Goal: Communication & Community: Answer question/provide support

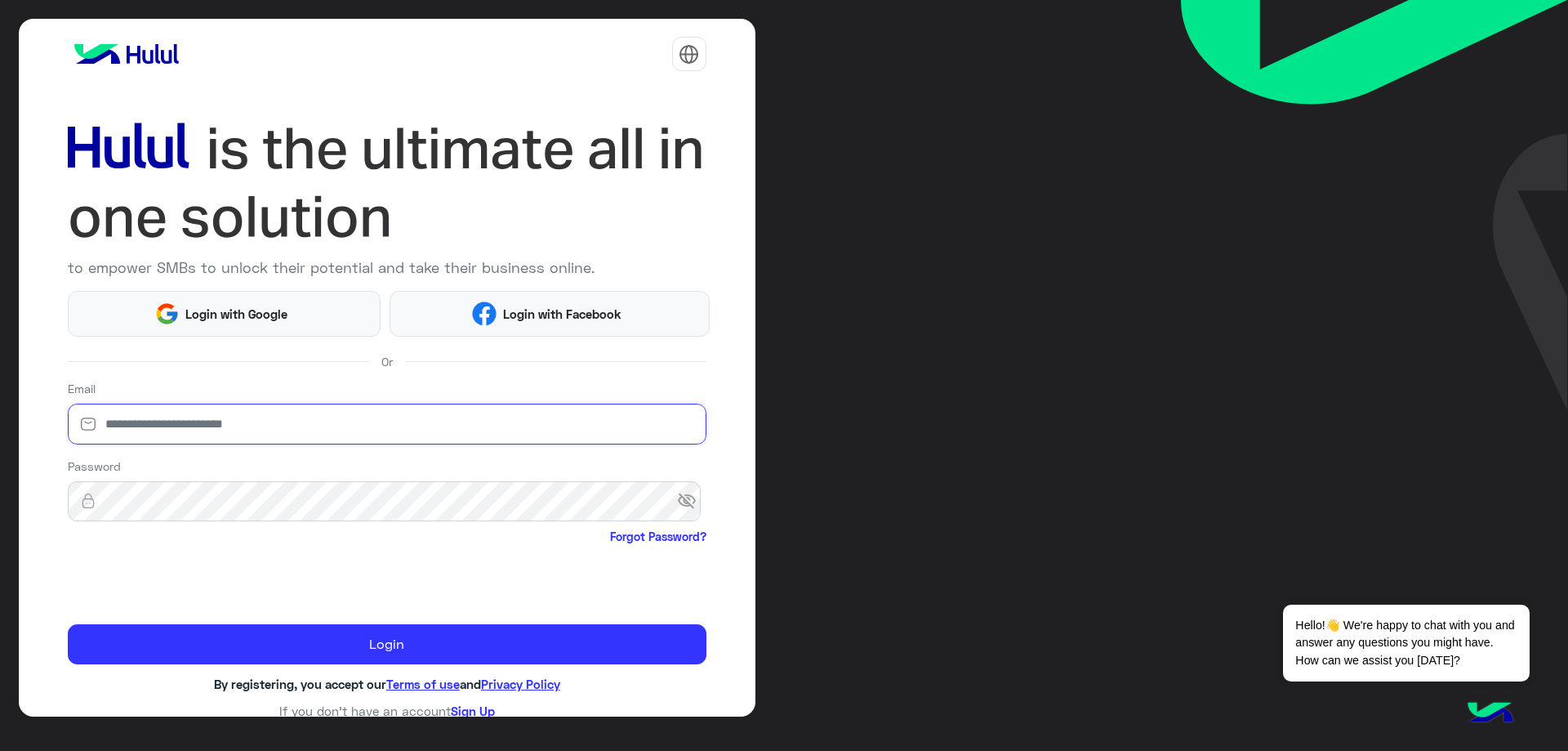
click at [253, 411] on input "email" at bounding box center [387, 424] width 639 height 41
type input "**********"
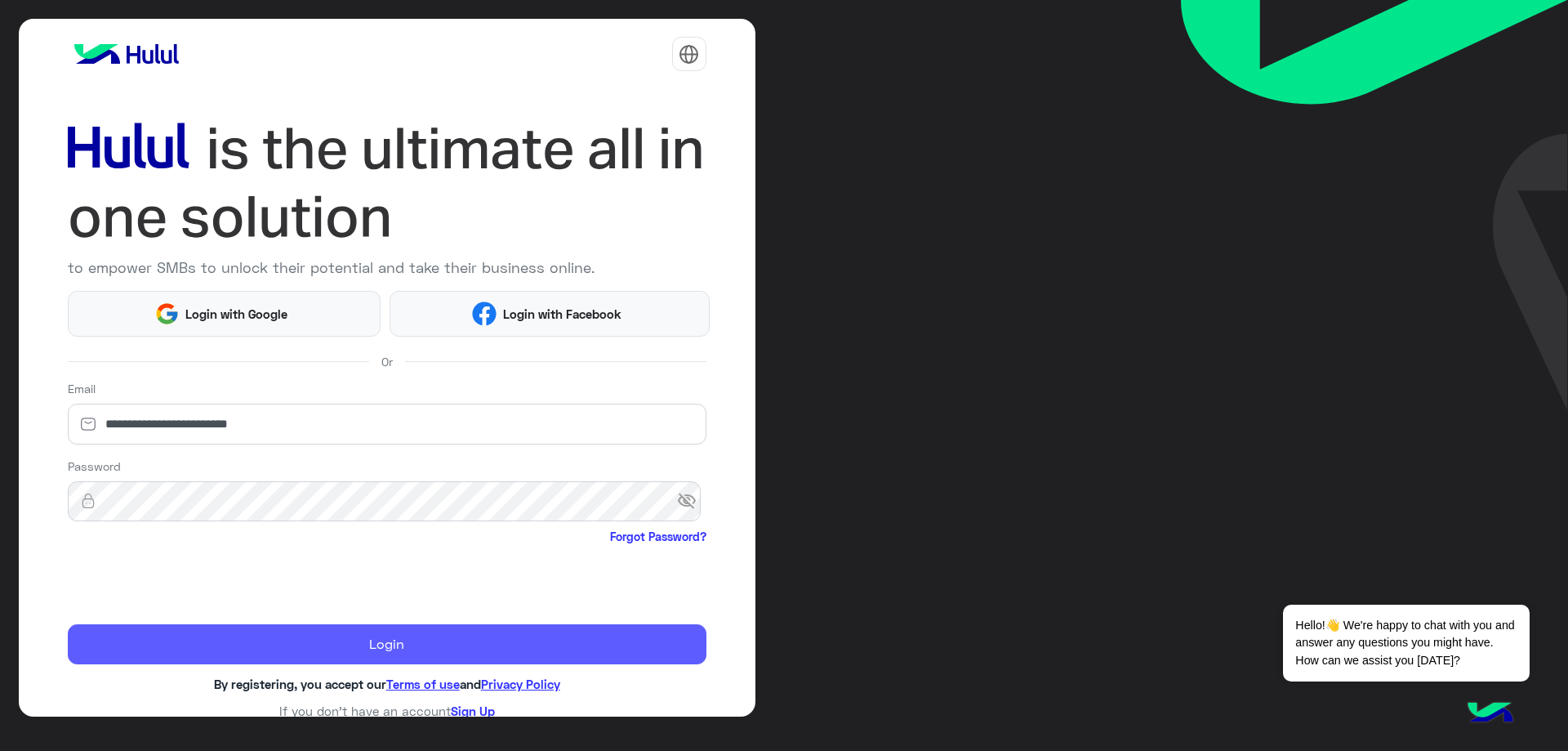
click at [245, 634] on button "Login" at bounding box center [387, 645] width 639 height 41
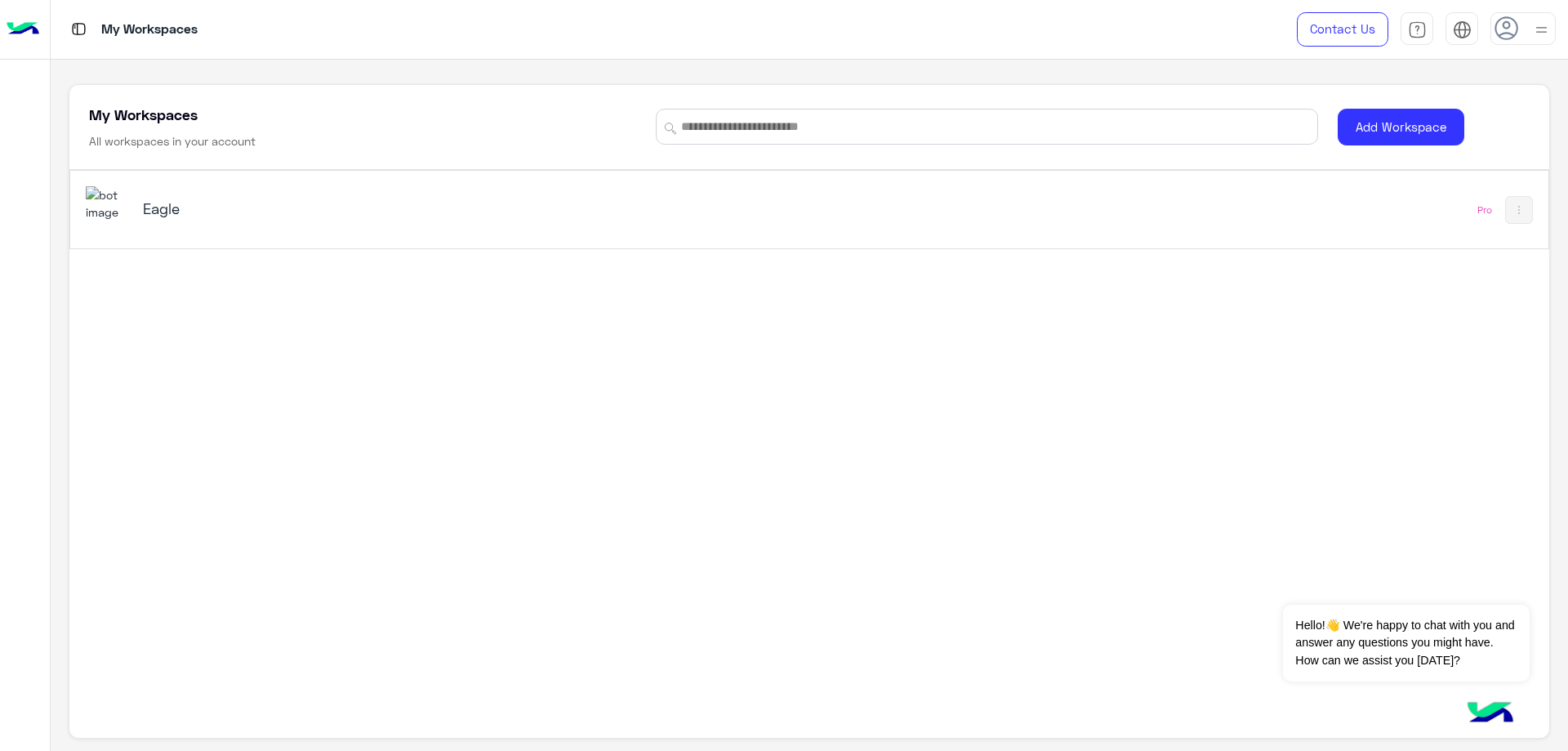
click at [240, 198] on h5 "Eagle" at bounding box center [403, 208] width 521 height 20
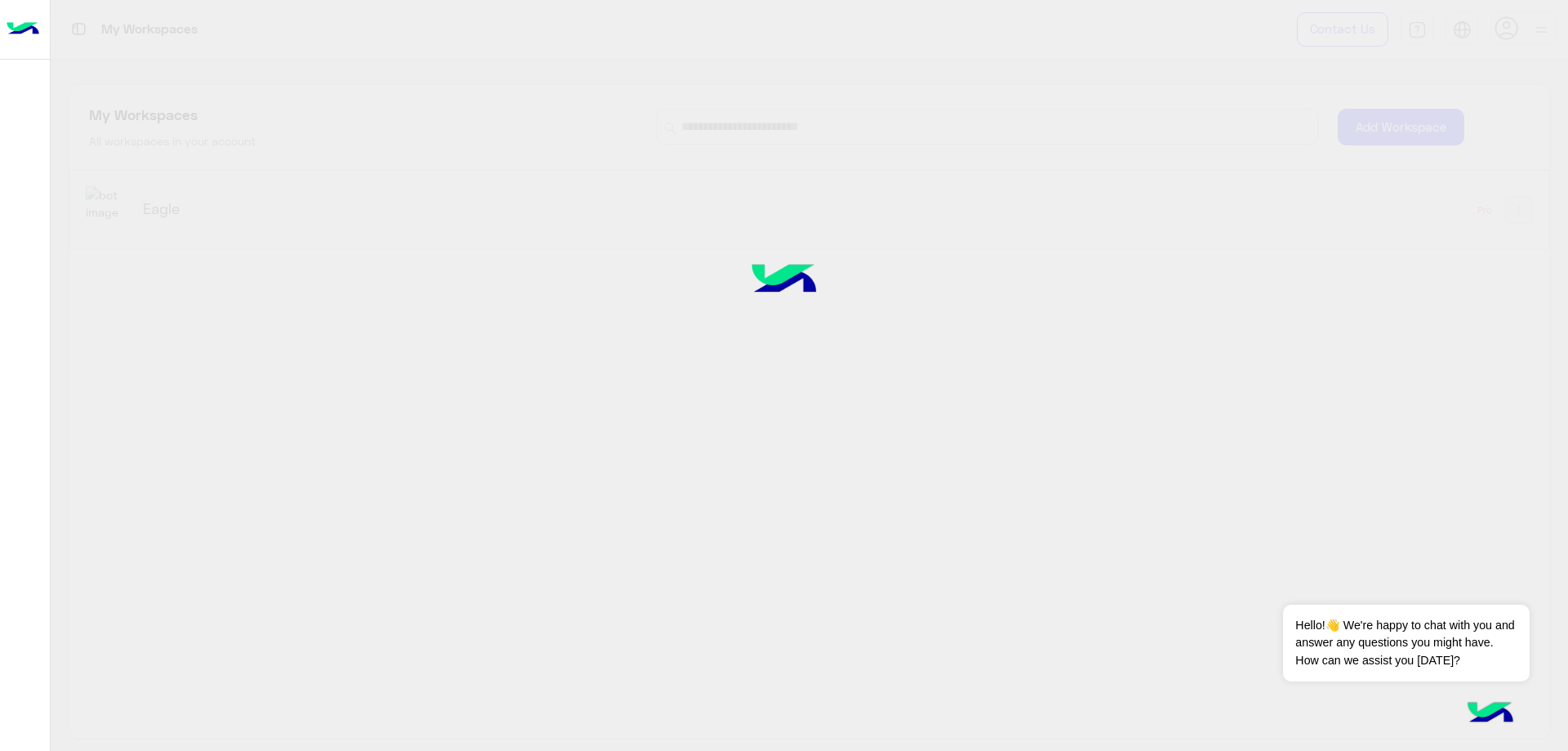
click at [236, 198] on div "My Workspaces Contact Us Help Center عربي English My Workspaces All workspaces …" at bounding box center [809, 376] width 1518 height 751
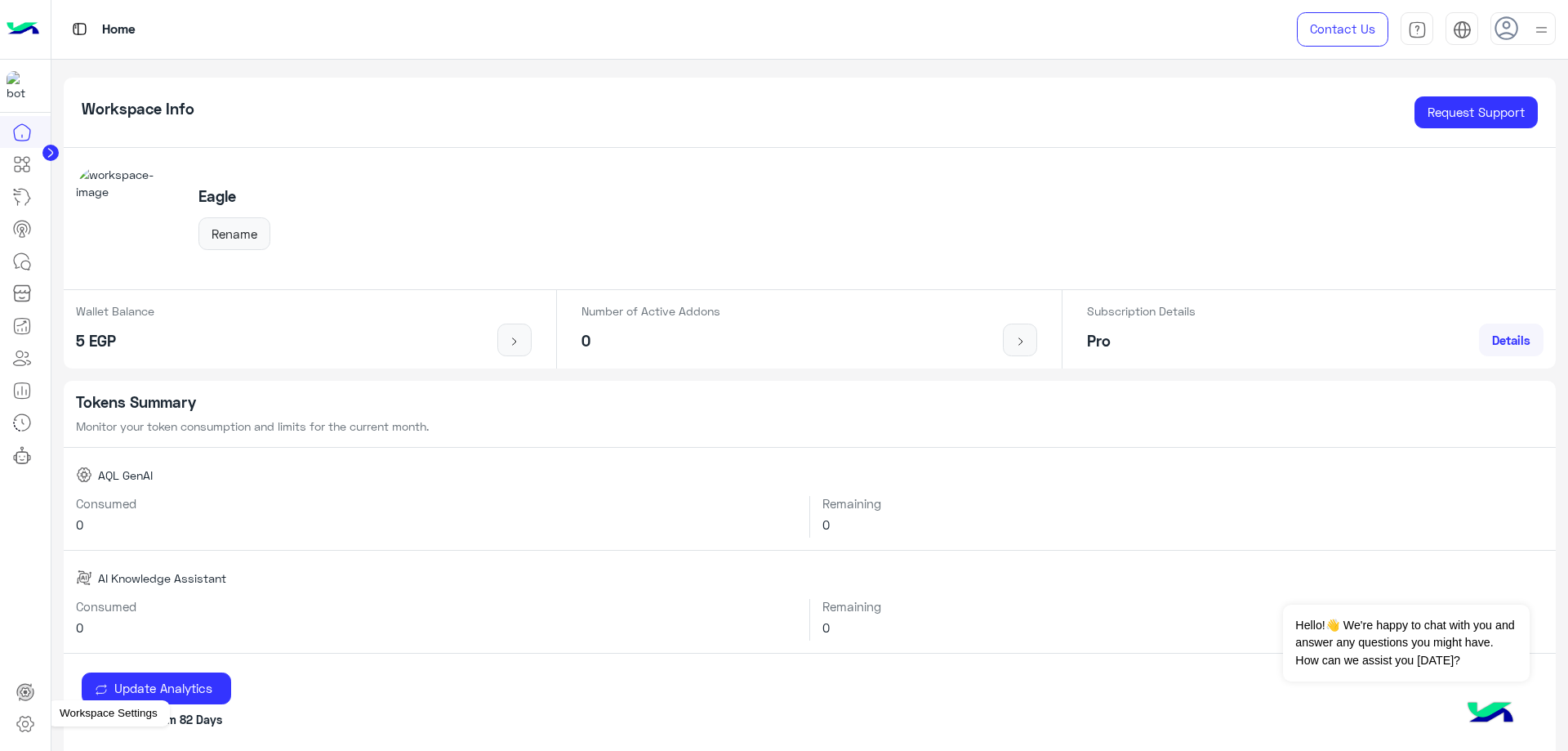
click at [27, 720] on icon at bounding box center [25, 724] width 20 height 20
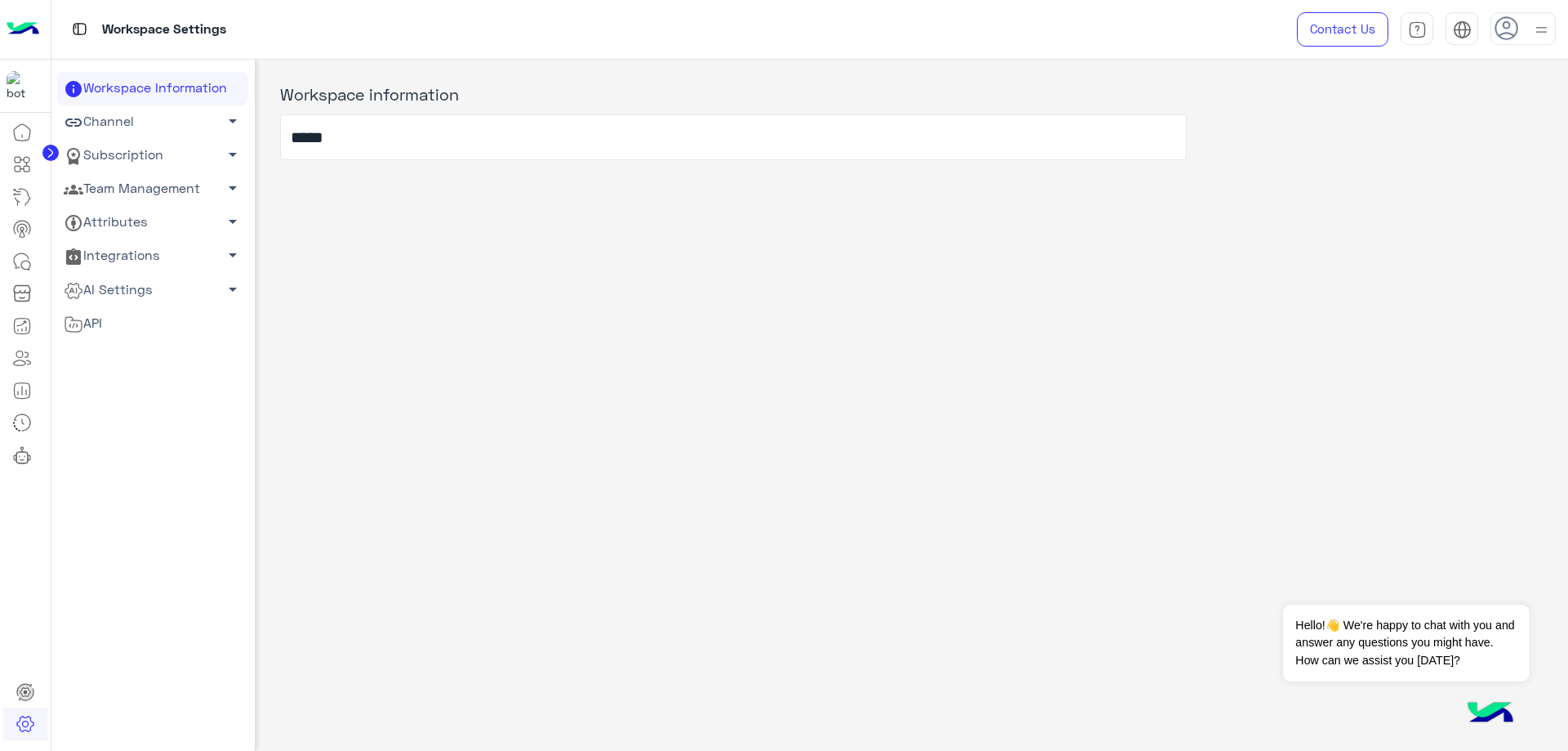
click at [156, 189] on link "Team Management arrow_drop_down" at bounding box center [152, 188] width 191 height 33
click at [163, 216] on link "Team Members" at bounding box center [152, 220] width 191 height 28
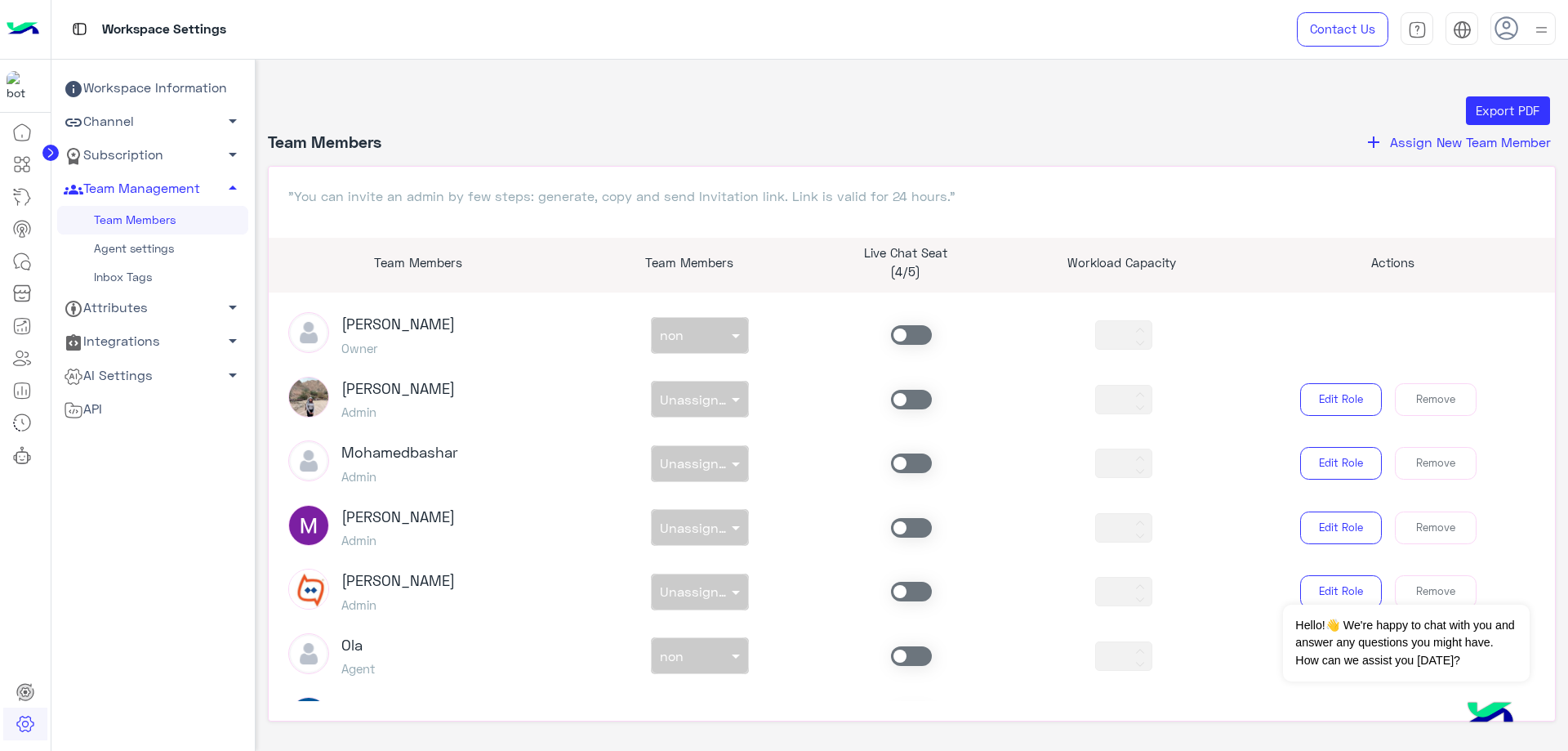
scroll to position [408, 0]
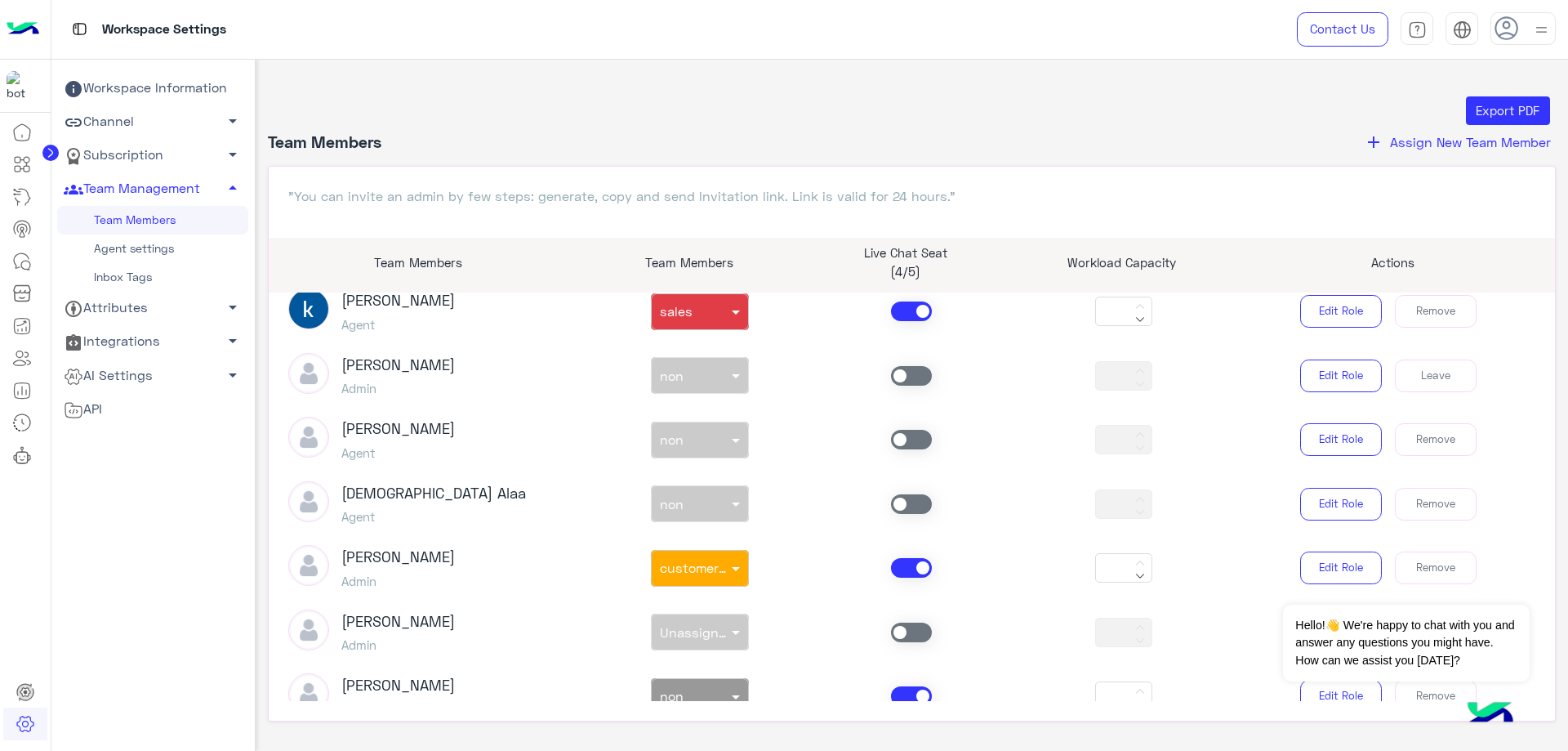
click at [914, 320] on span at bounding box center [912, 310] width 41 height 20
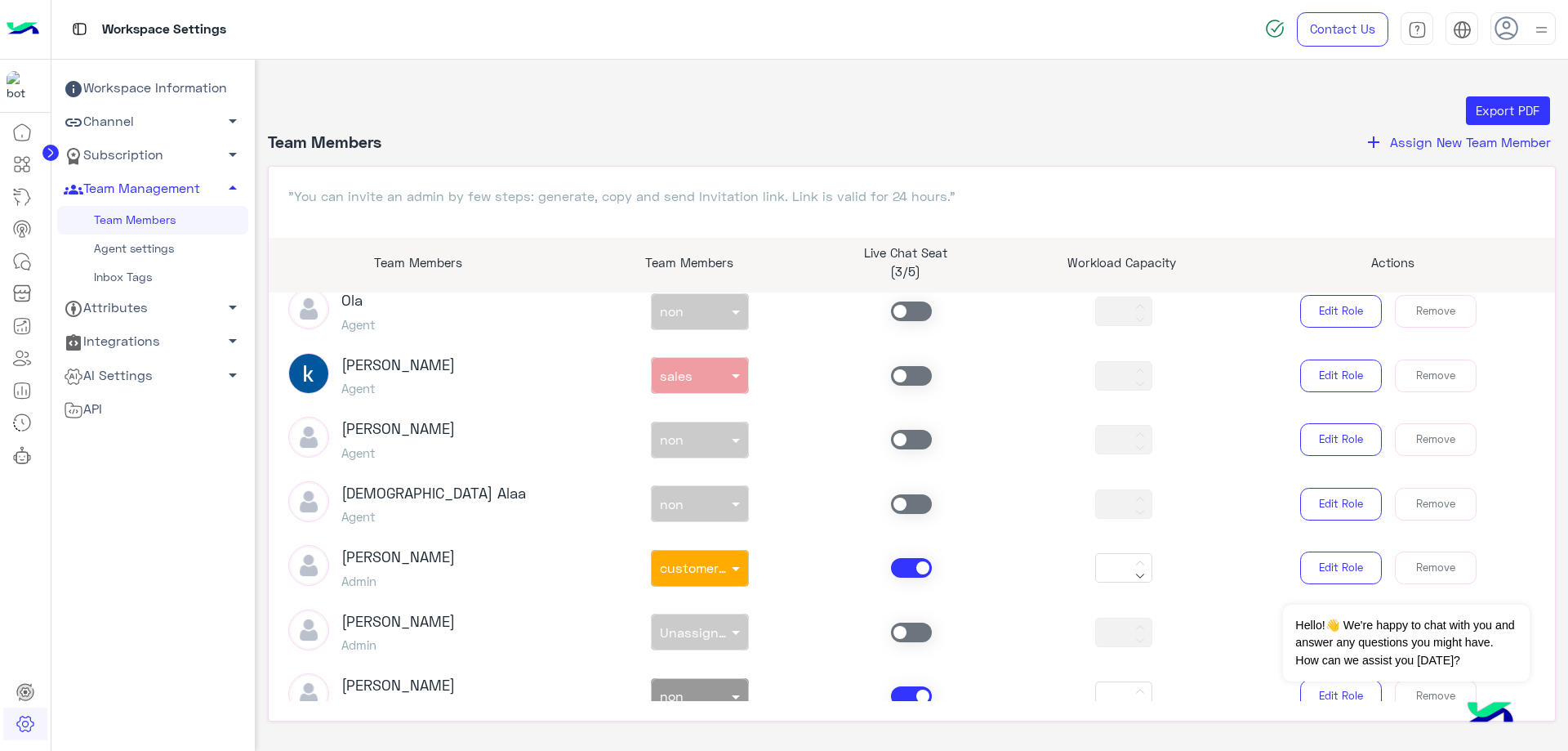
click at [911, 571] on span at bounding box center [912, 567] width 41 height 20
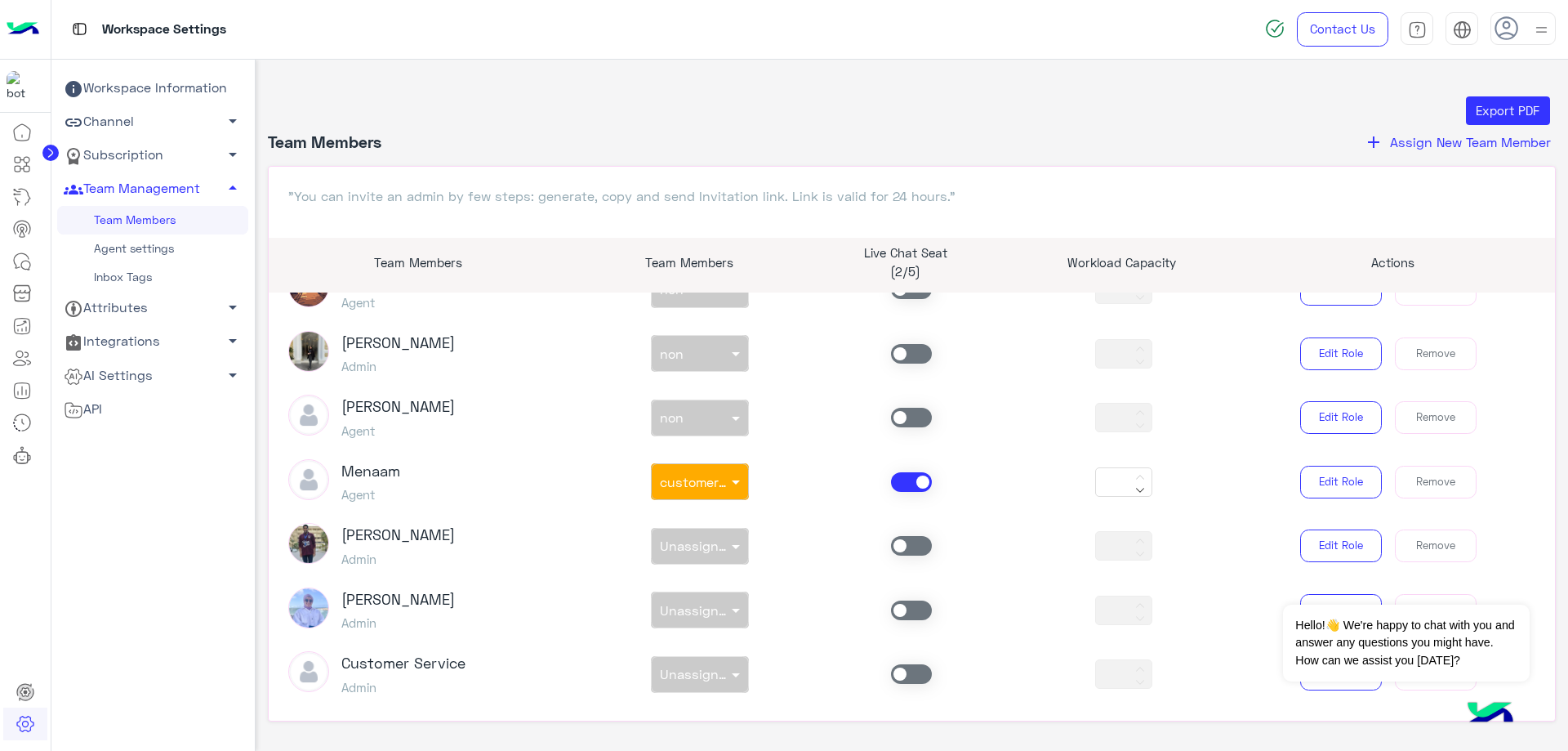
scroll to position [980, 0]
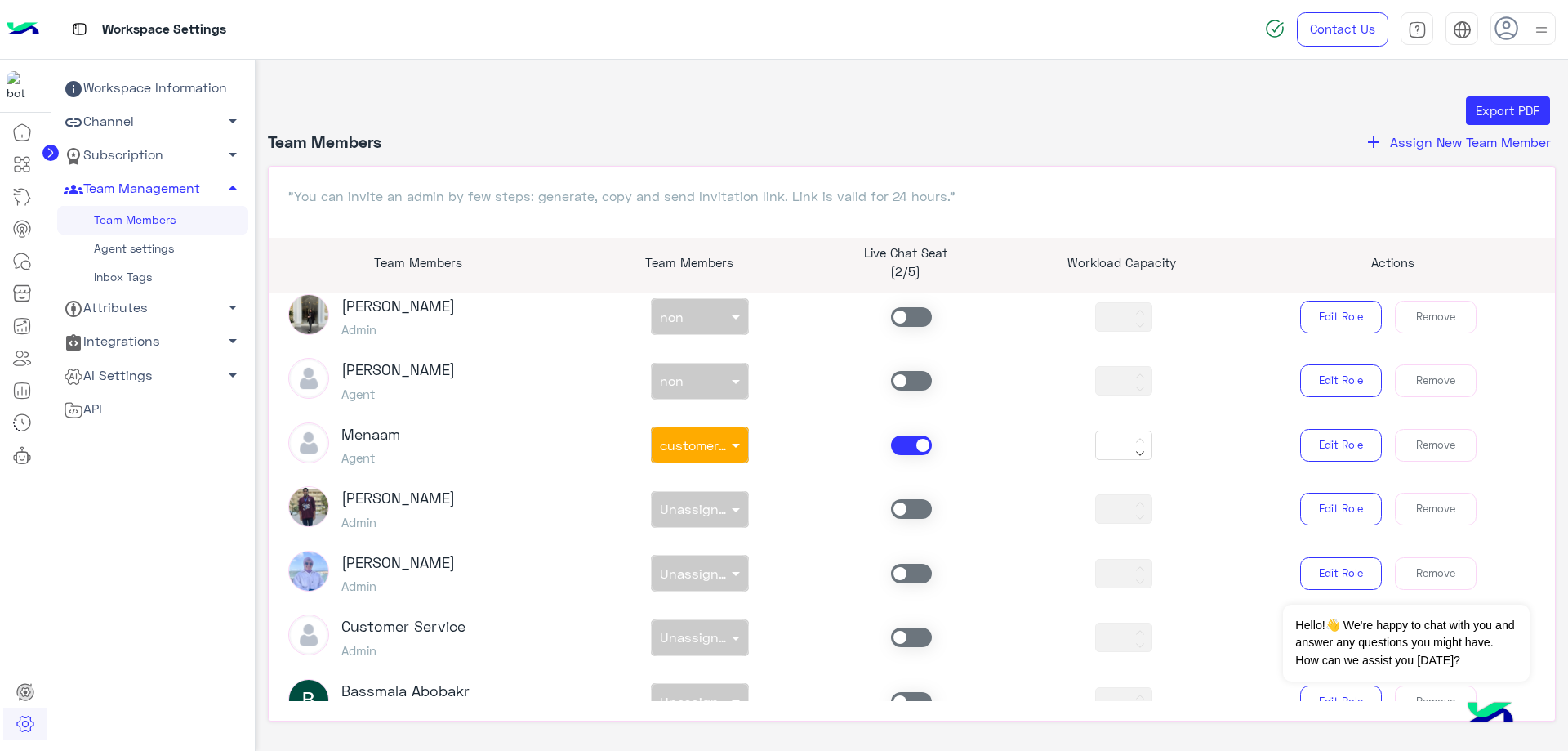
click at [908, 443] on span at bounding box center [912, 445] width 41 height 20
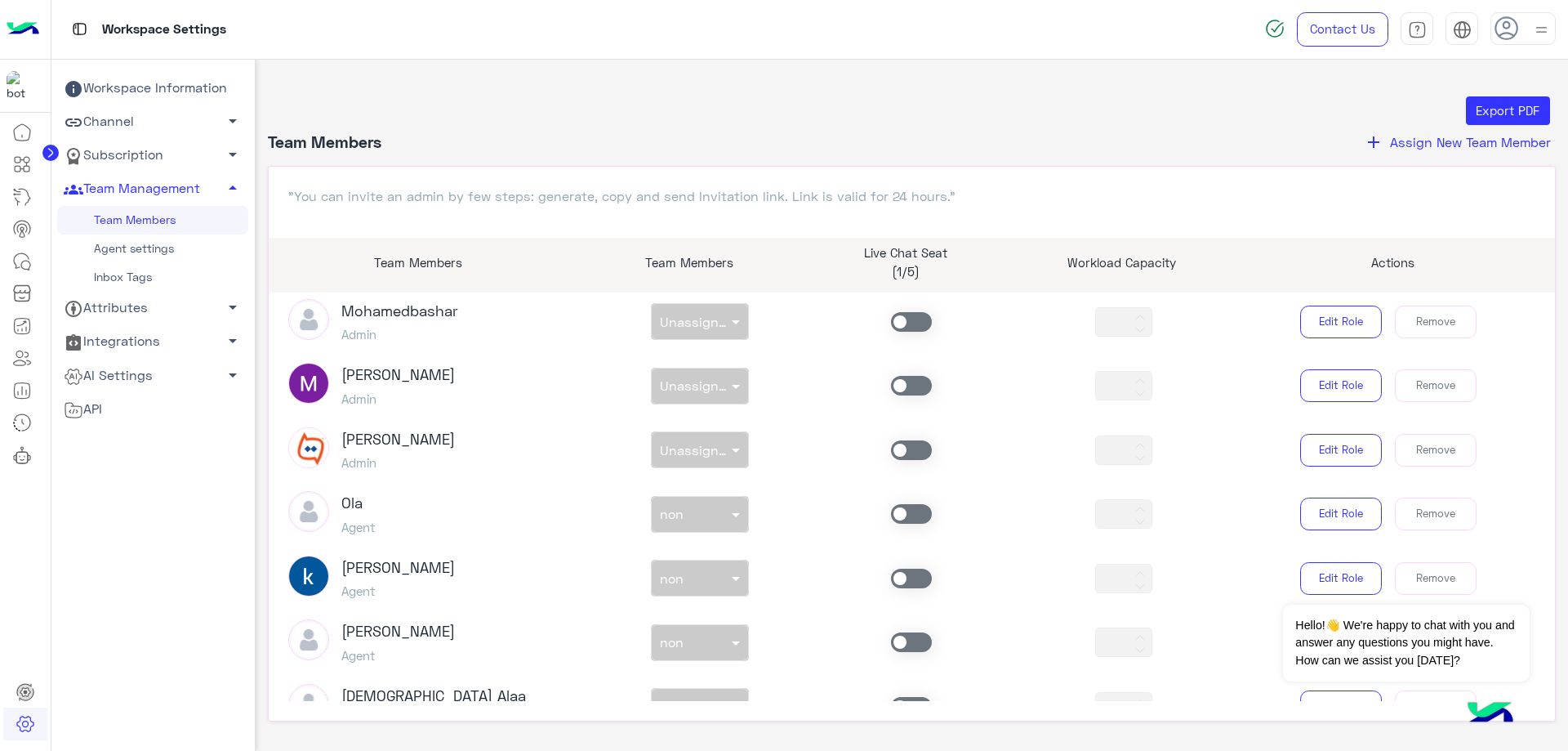
scroll to position [0, 0]
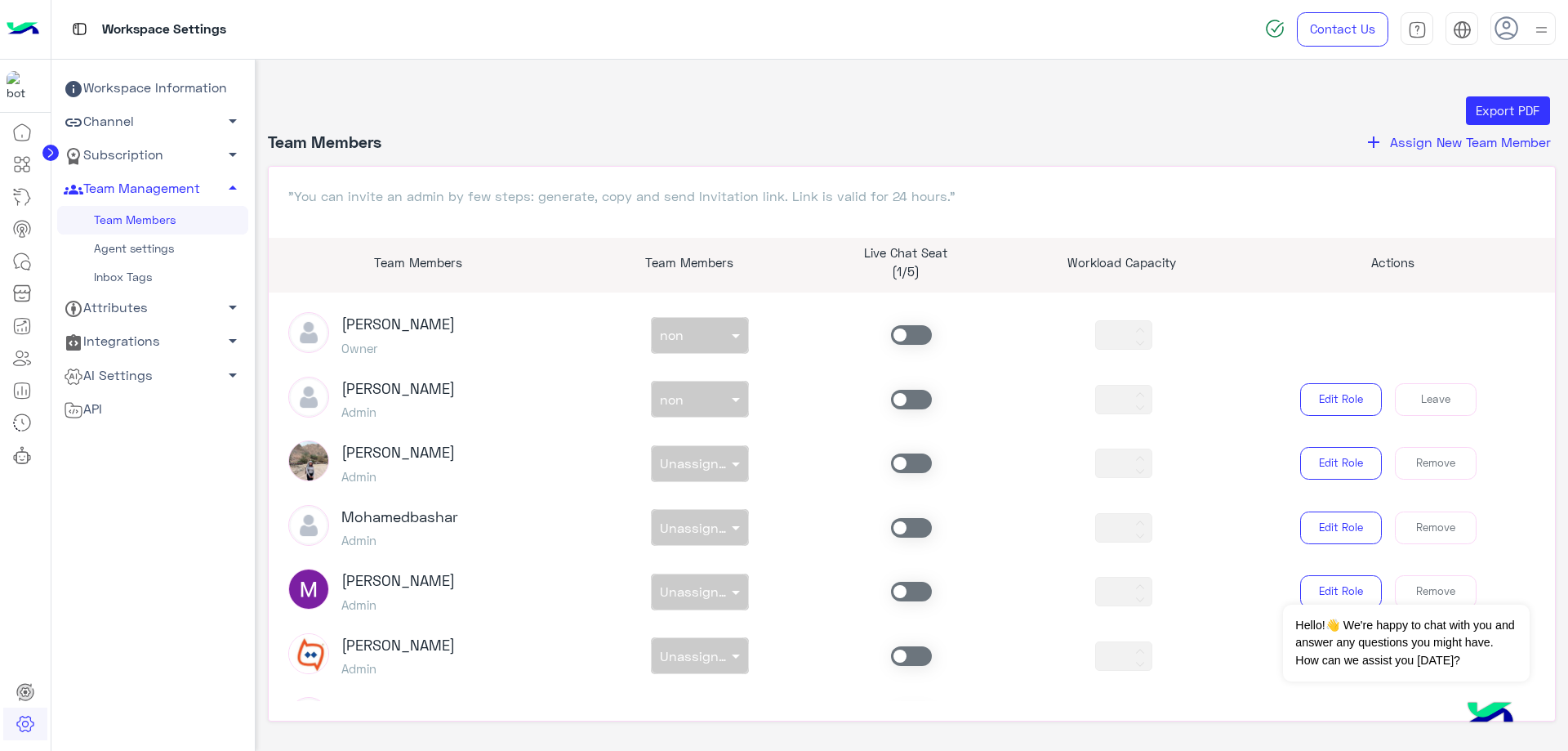
click at [916, 399] on span at bounding box center [912, 399] width 41 height 20
click at [715, 399] on div at bounding box center [700, 395] width 97 height 19
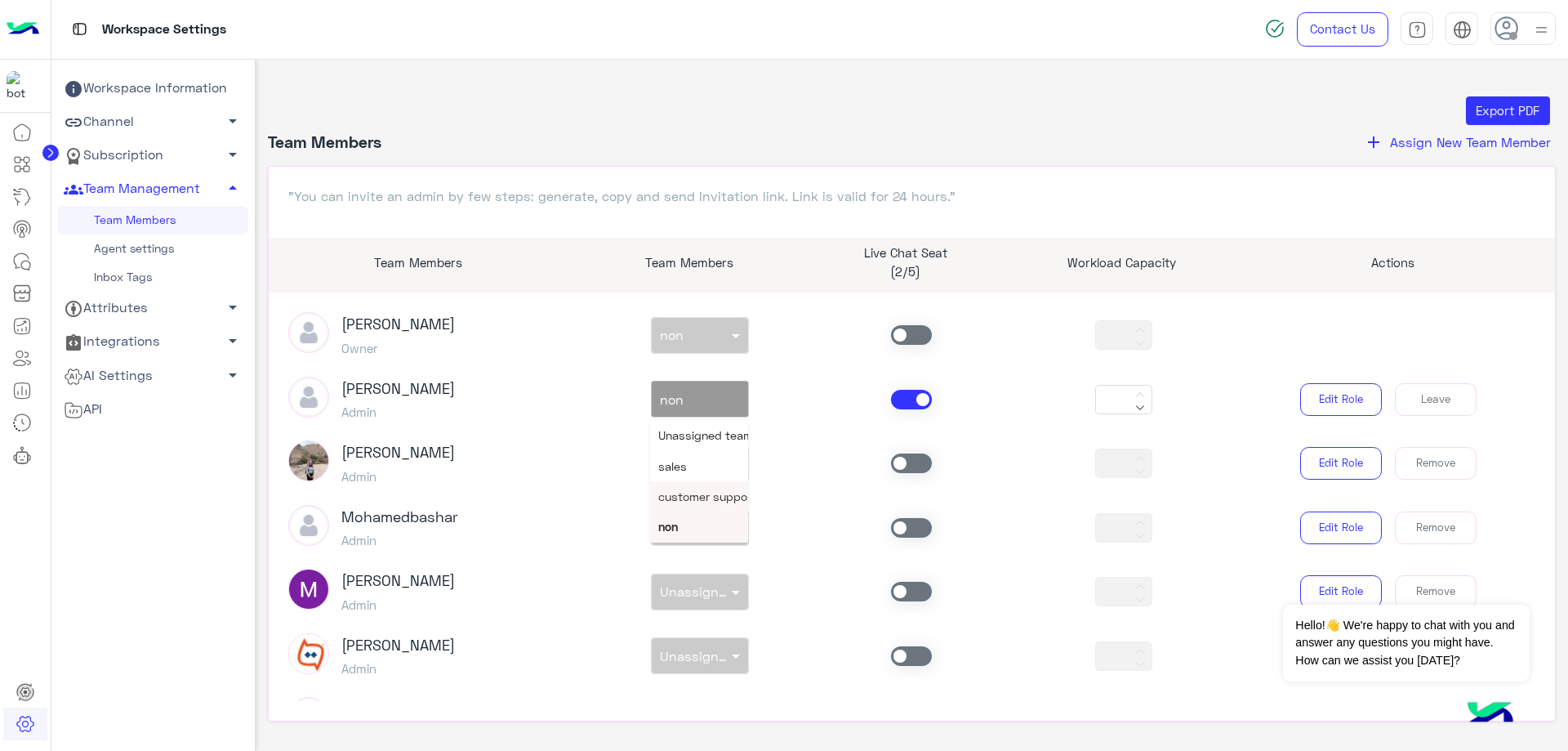
click at [704, 489] on span "customer support" at bounding box center [707, 496] width 98 height 14
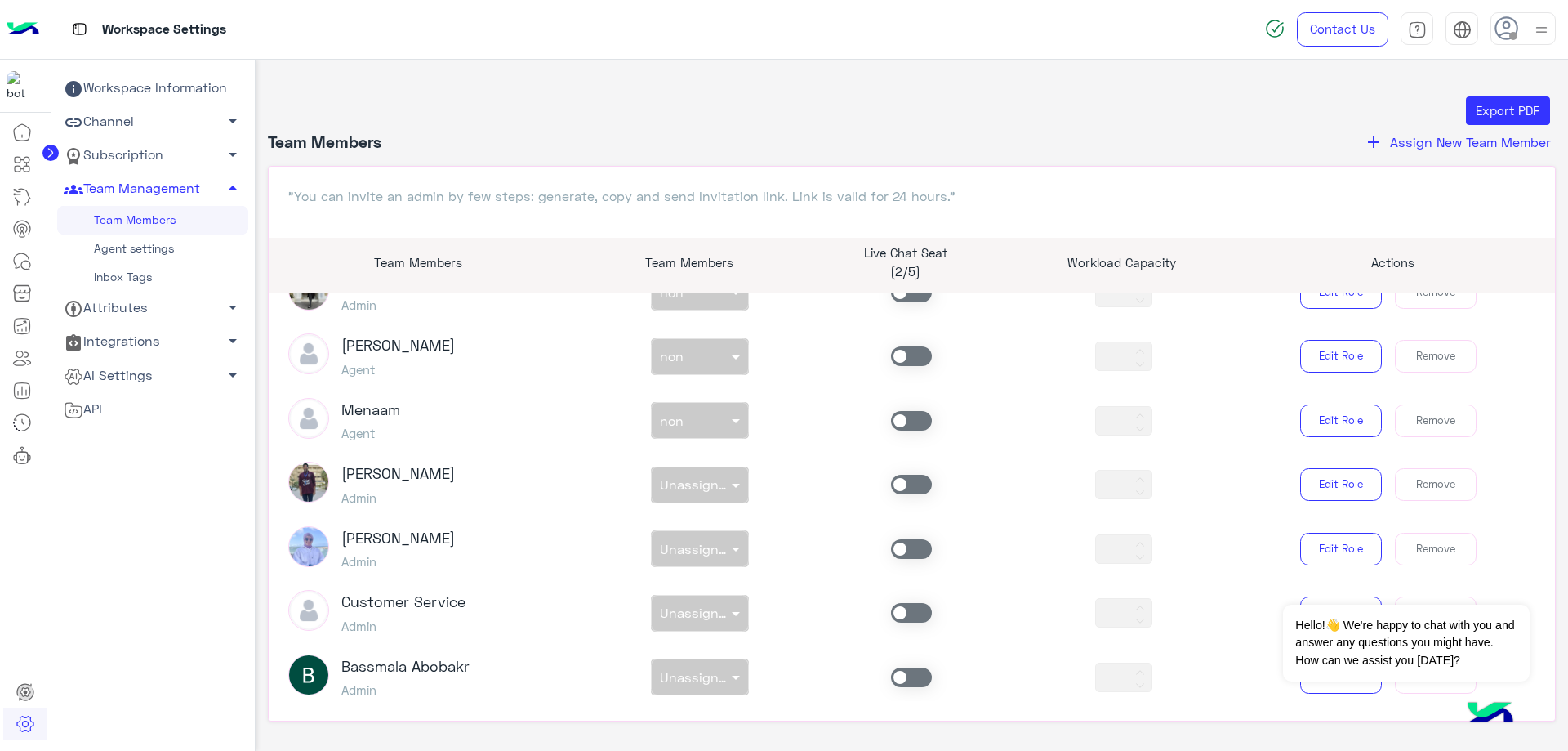
scroll to position [1023, 0]
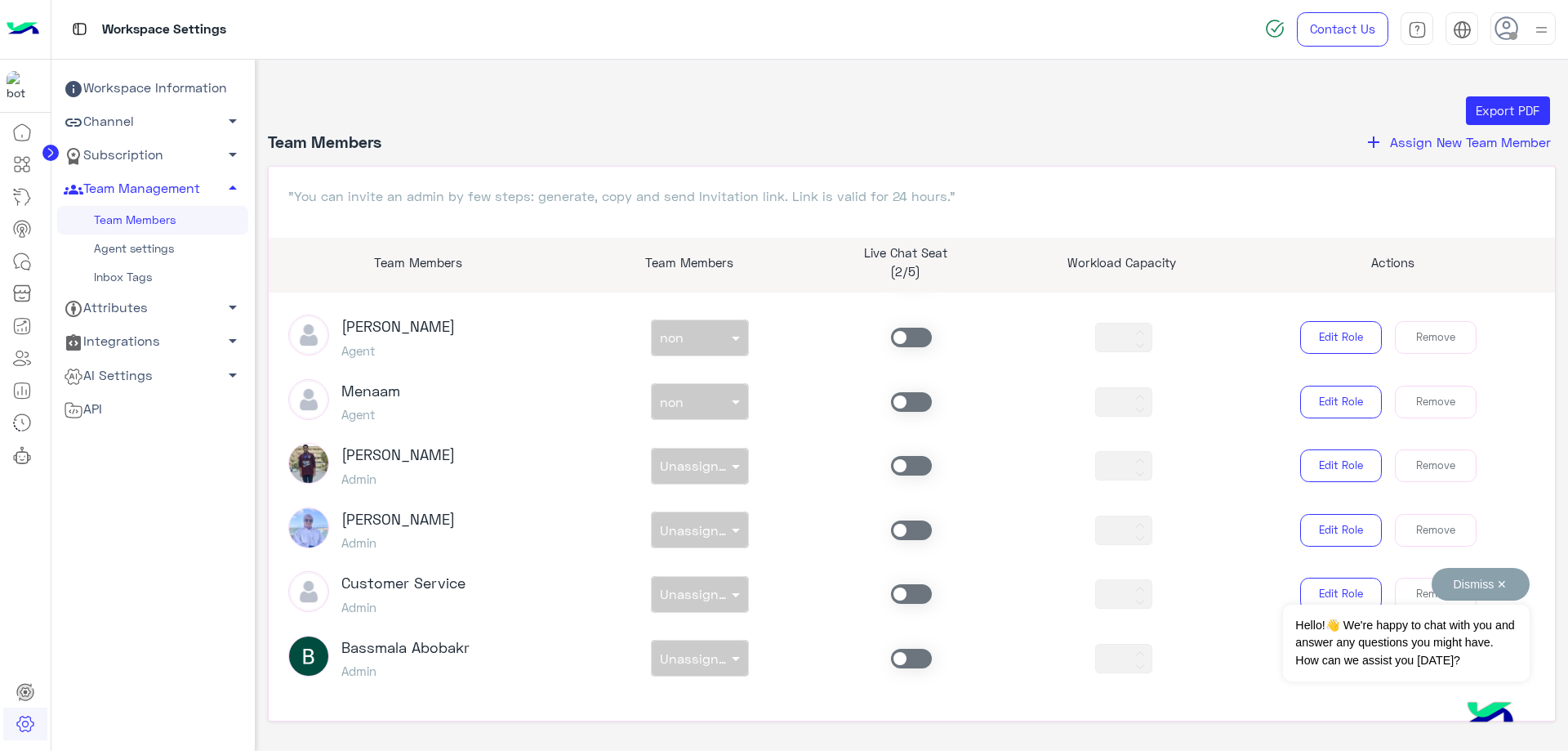
click at [1488, 583] on button "Dismiss ✕" at bounding box center [1481, 584] width 98 height 33
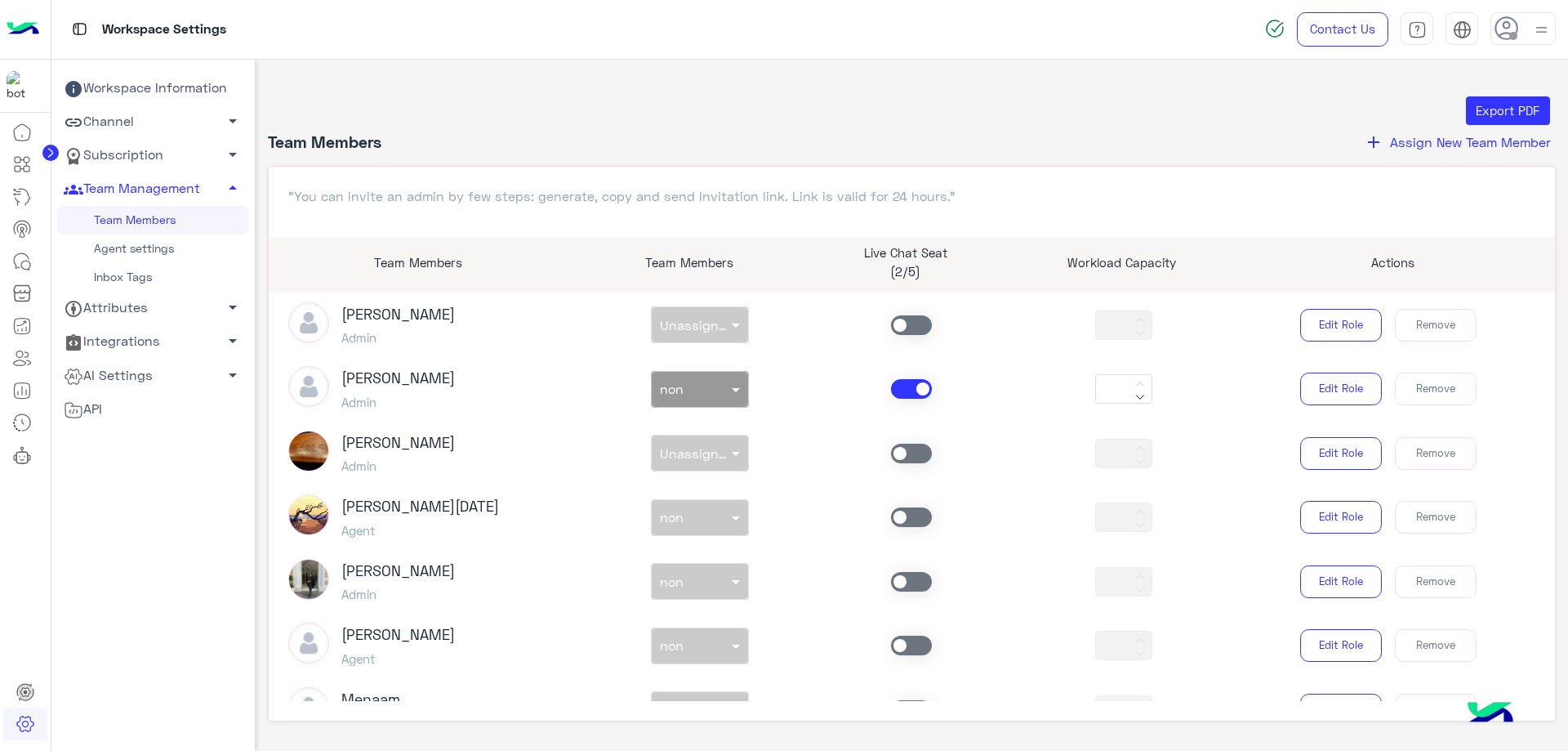
scroll to position [735, 0]
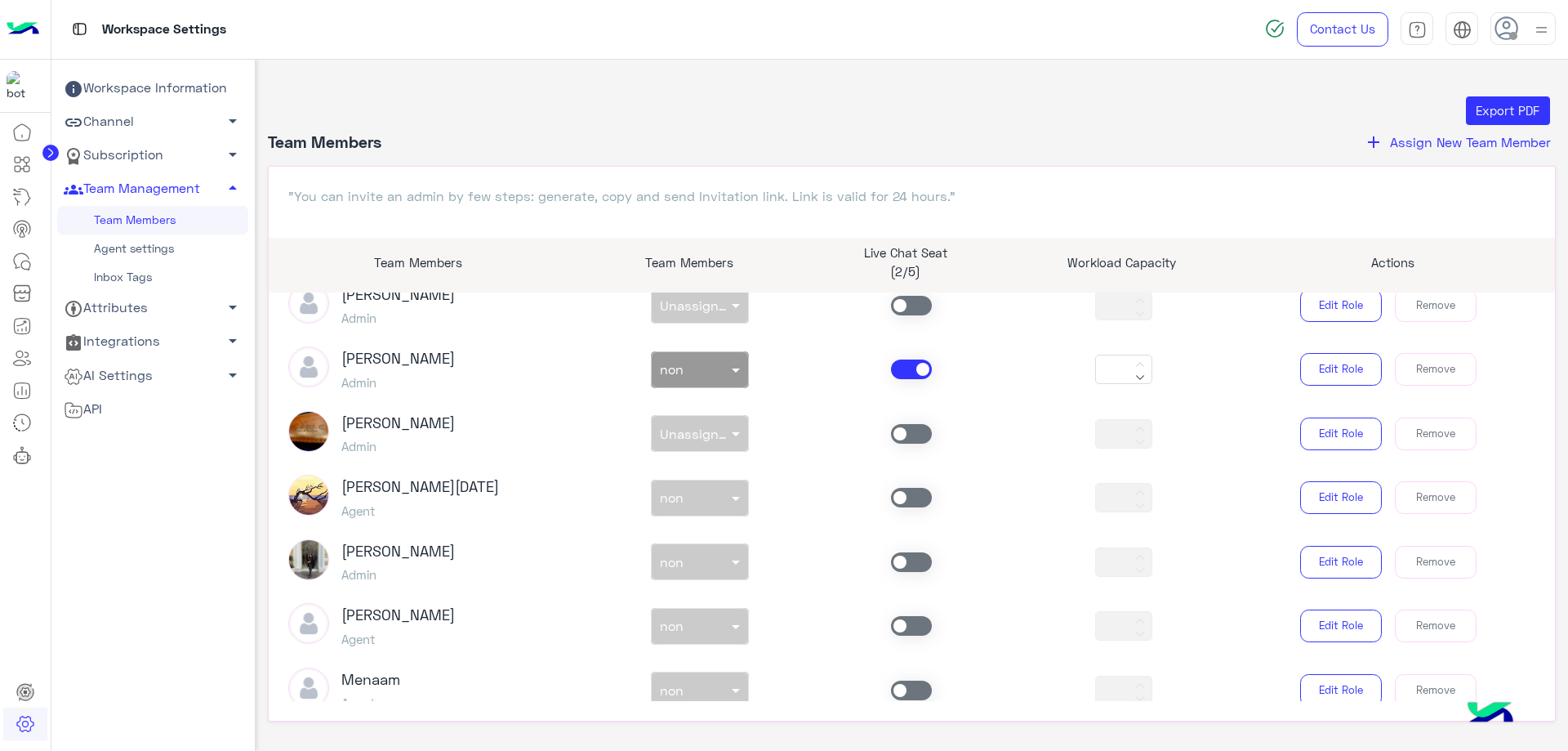
click at [909, 418] on div "[PERSON_NAME] Admin non × Unassigned team *** Edit Role Remove" at bounding box center [913, 433] width 1273 height 45
click at [898, 502] on span at bounding box center [912, 497] width 41 height 20
click at [723, 498] on div "non × non" at bounding box center [700, 498] width 98 height 37
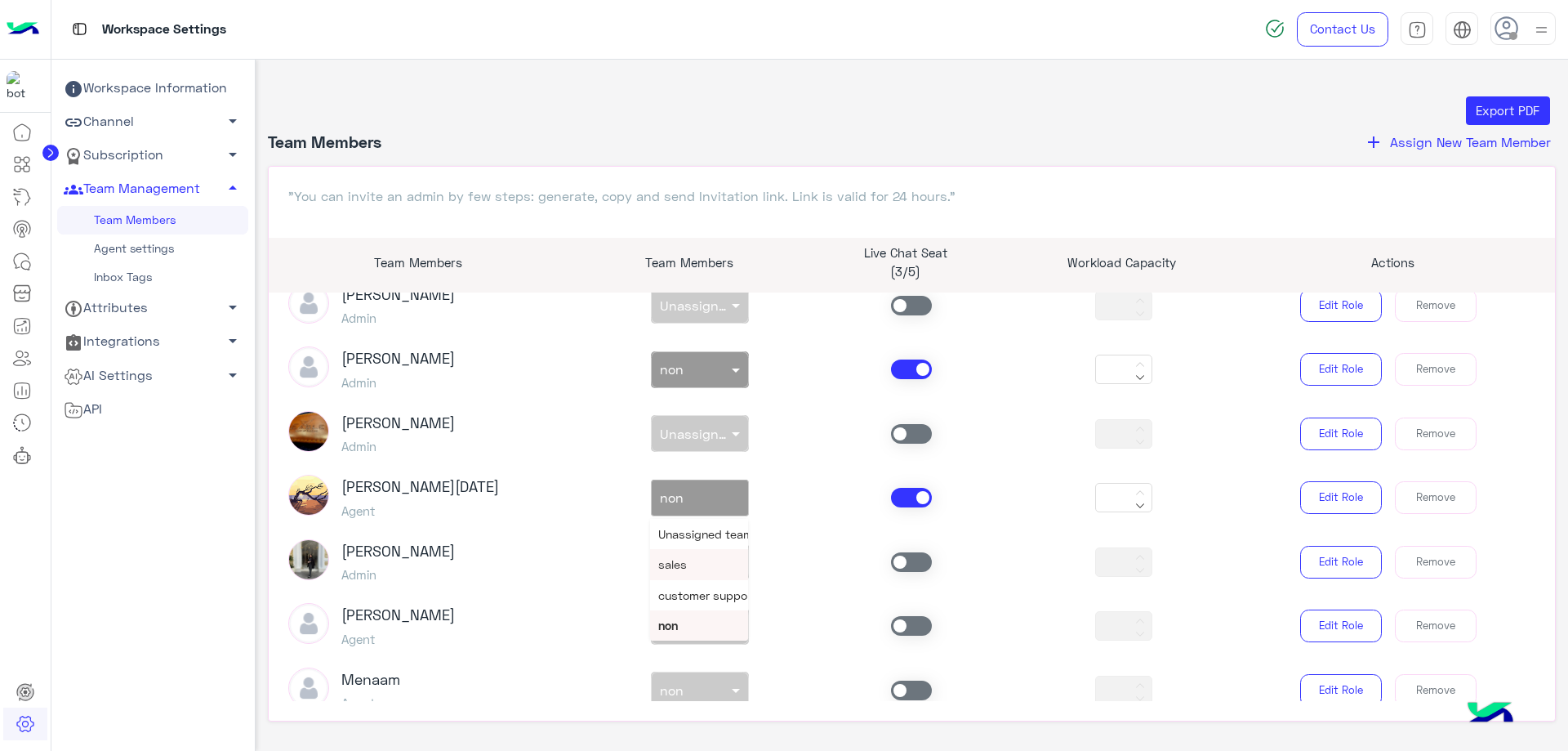
click at [694, 560] on div "sales" at bounding box center [699, 564] width 98 height 30
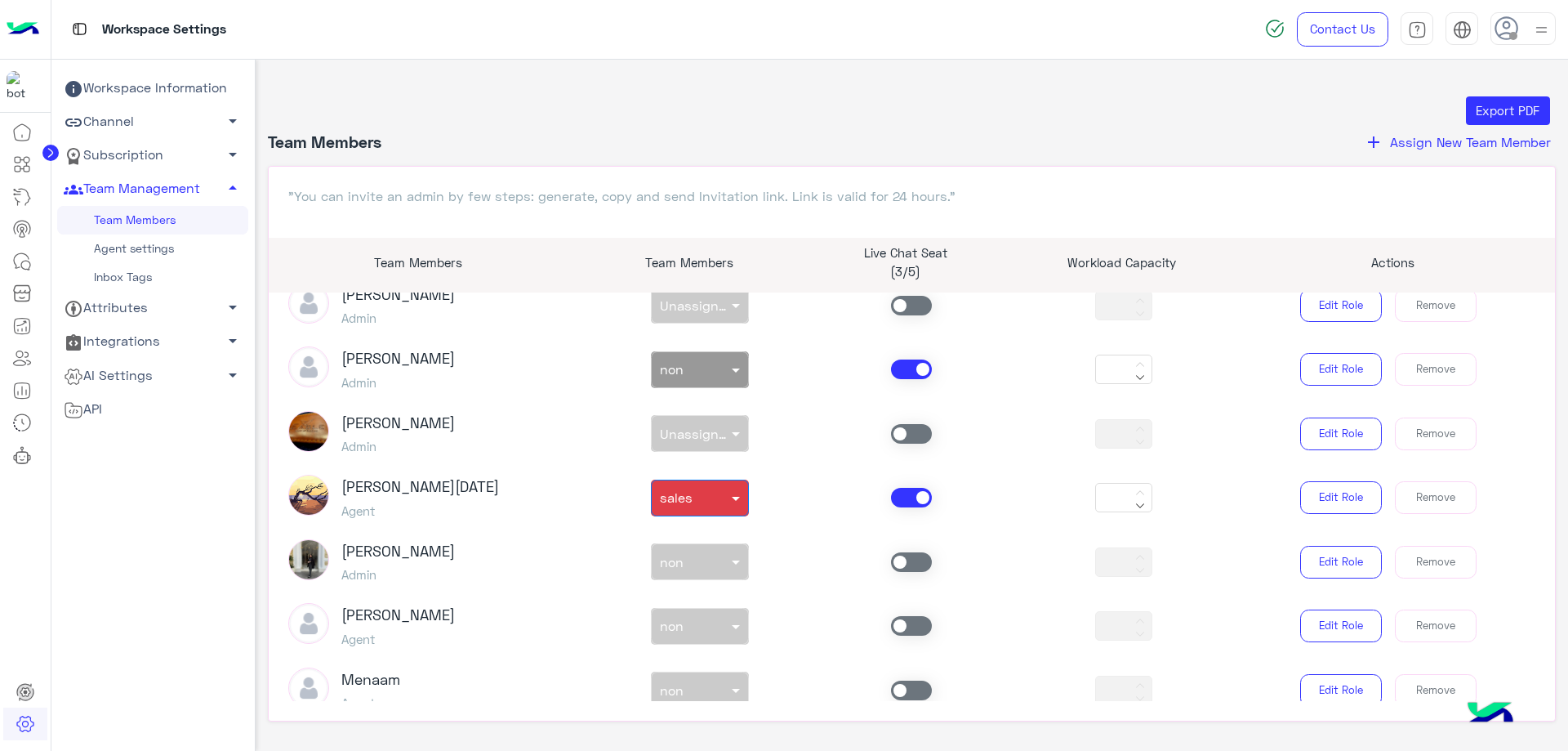
click at [904, 621] on span at bounding box center [912, 625] width 41 height 20
click at [702, 625] on div at bounding box center [700, 622] width 97 height 19
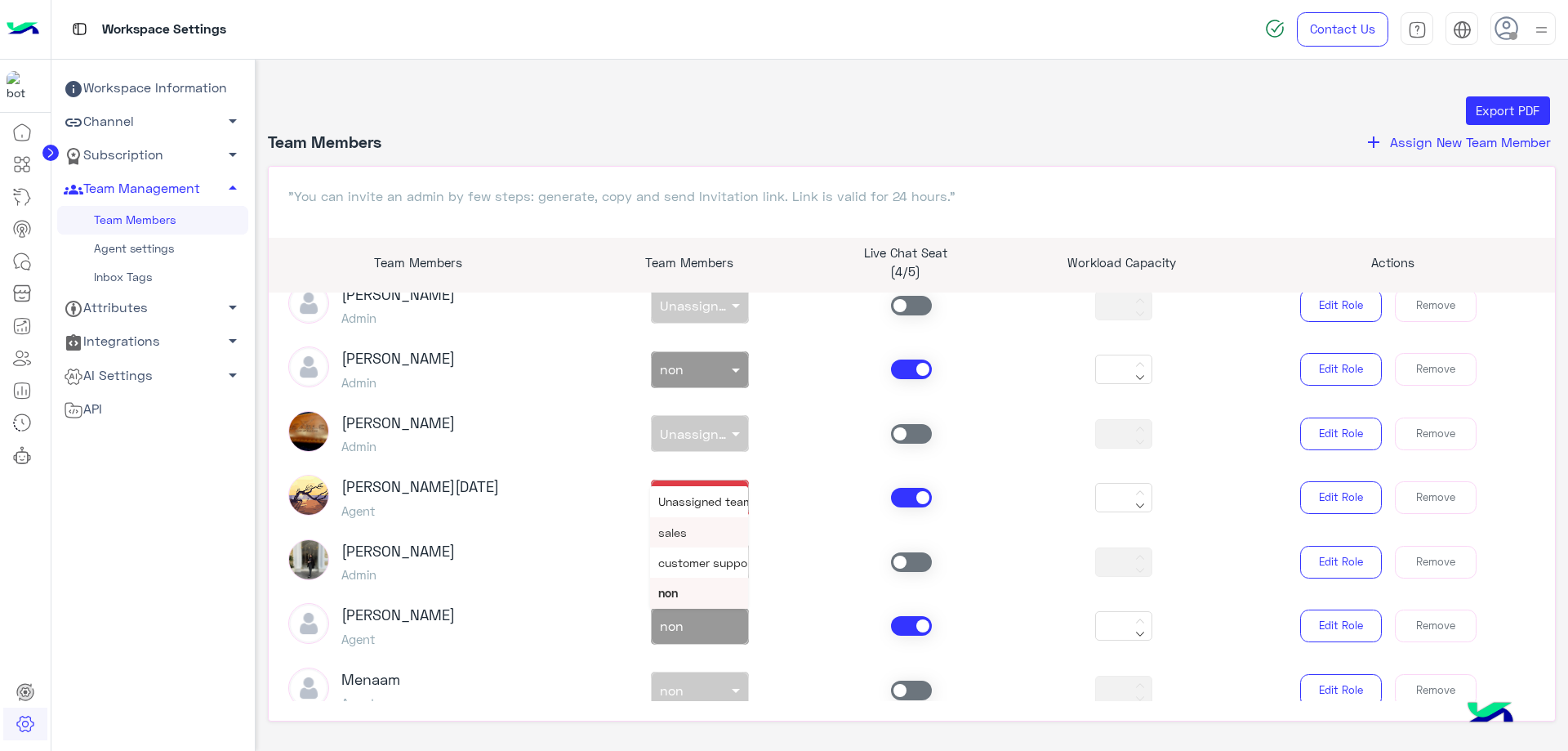
click at [688, 532] on div "sales" at bounding box center [699, 531] width 98 height 30
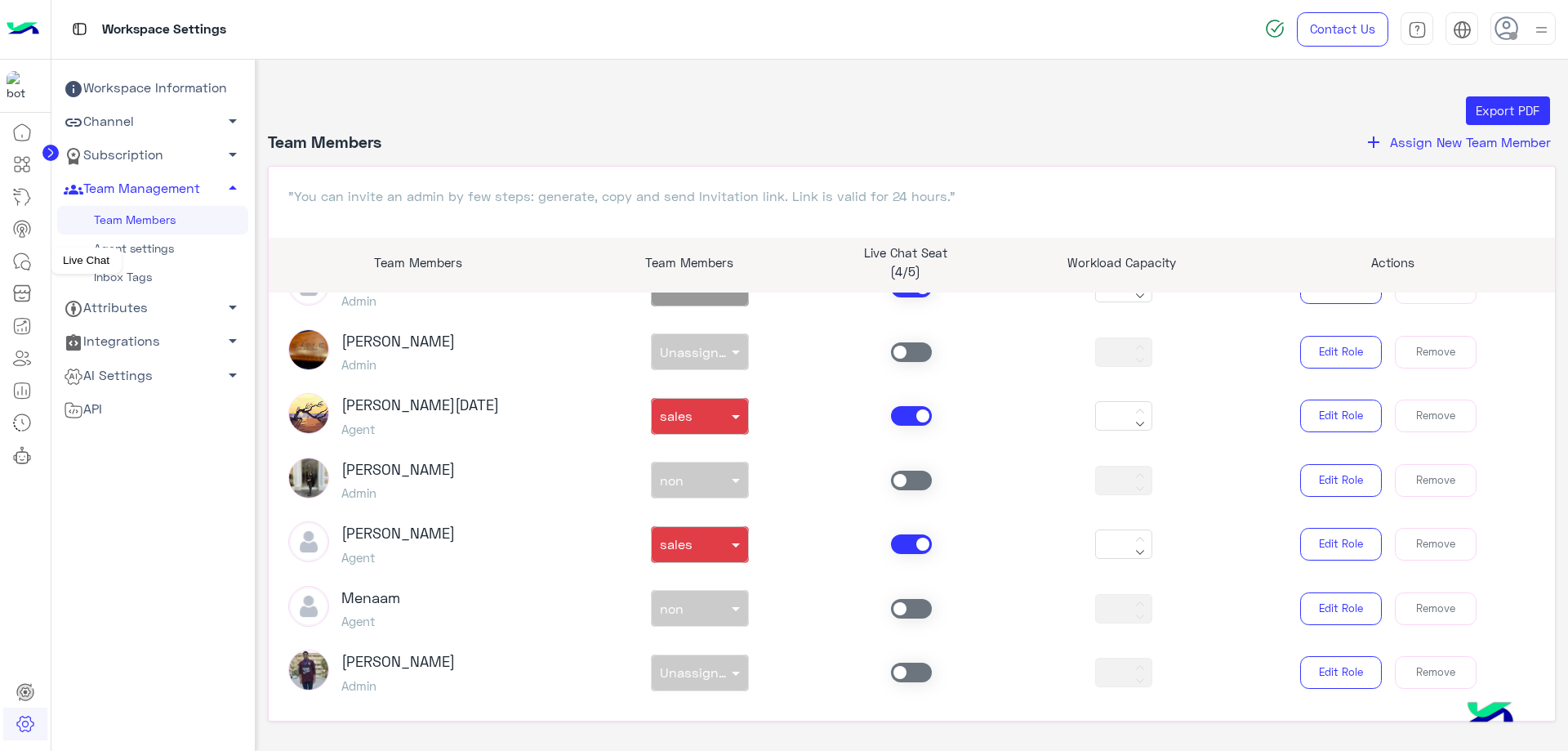
click at [32, 266] on link at bounding box center [22, 261] width 44 height 33
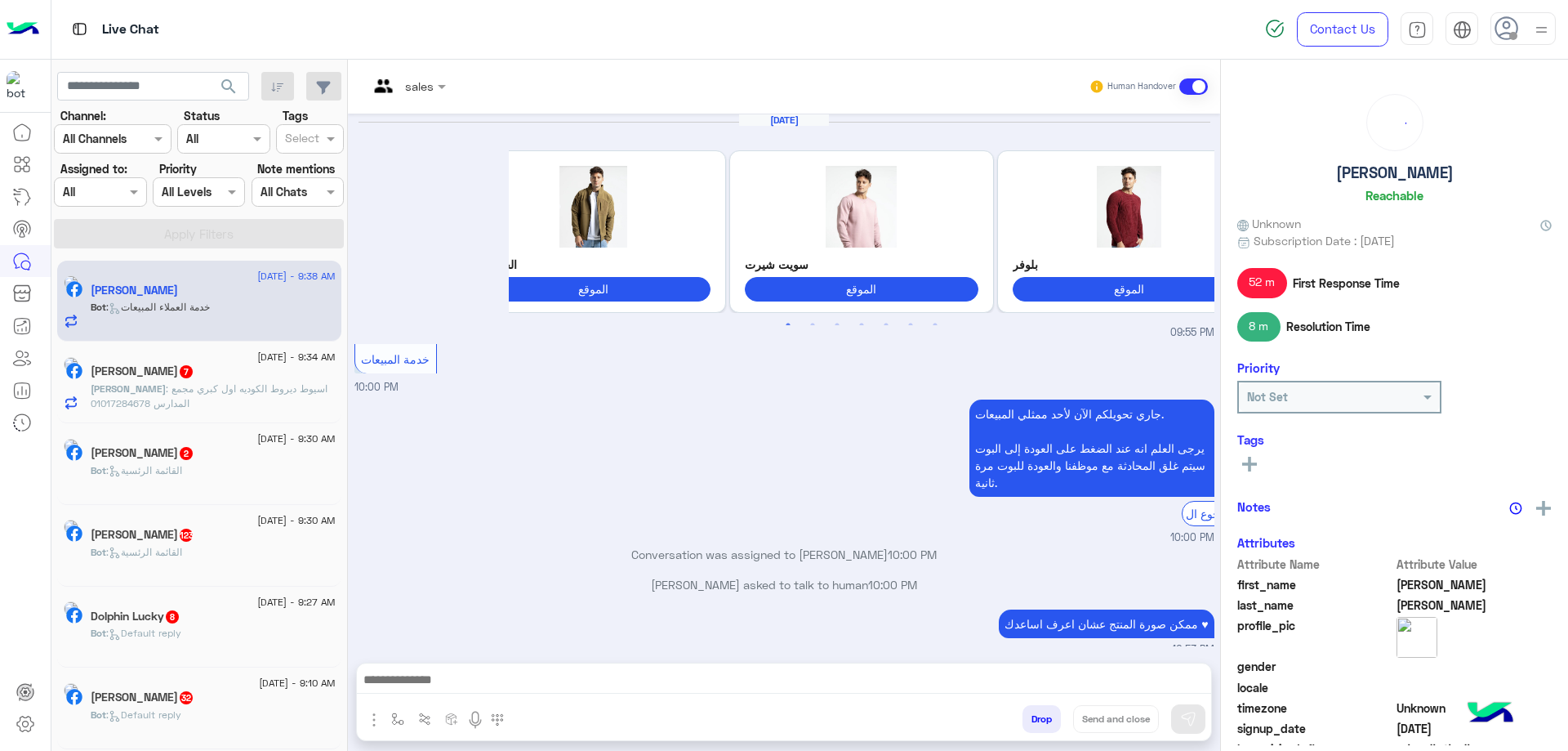
scroll to position [1098, 0]
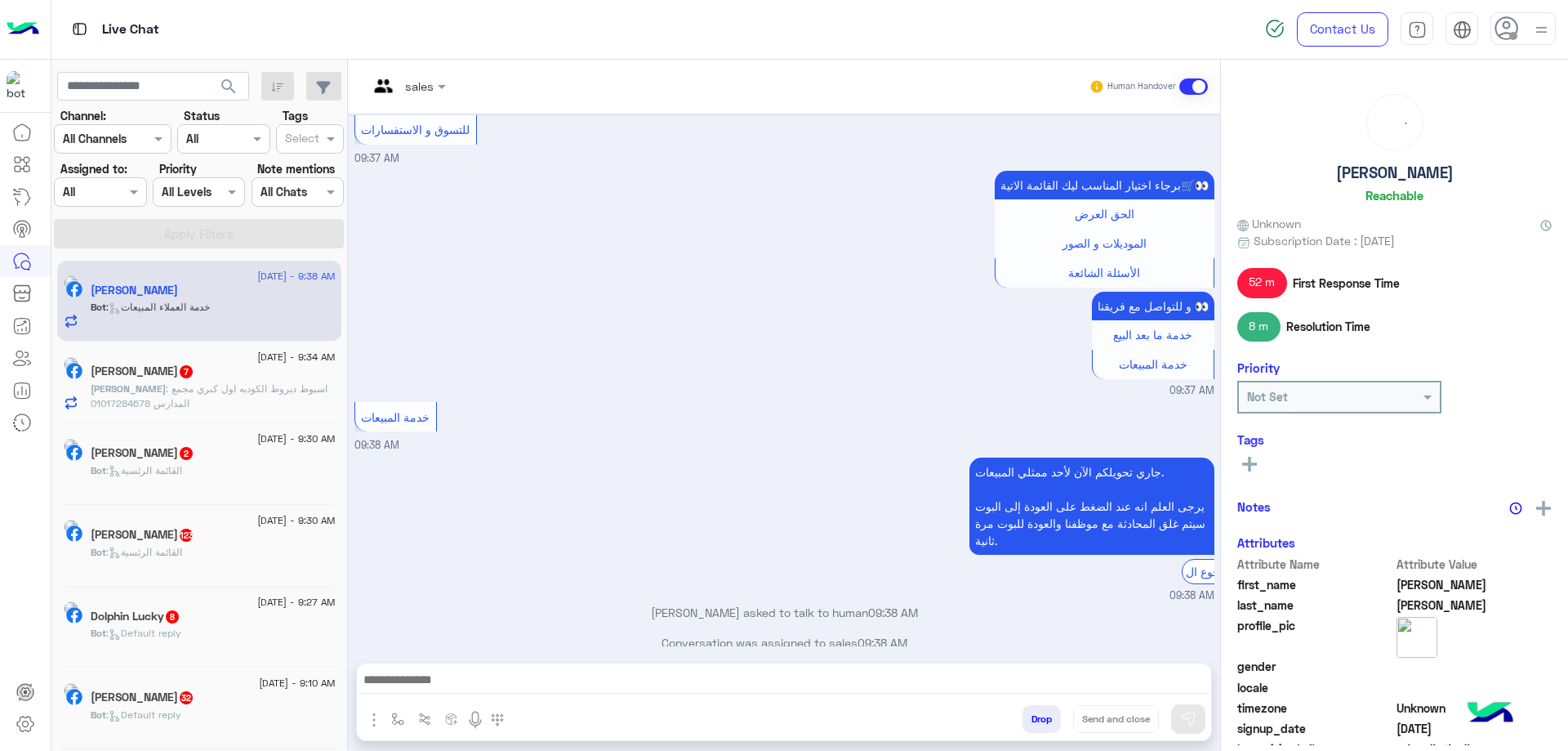
click at [133, 145] on div at bounding box center [113, 139] width 116 height 19
click at [604, 242] on div "برجاء اختيار المناسب ليك القائمة الاتية🛒👀 الحق العرض الموديلات و الصور الأسئلة …" at bounding box center [784, 282] width 860 height 232
click at [133, 195] on span at bounding box center [136, 192] width 21 height 17
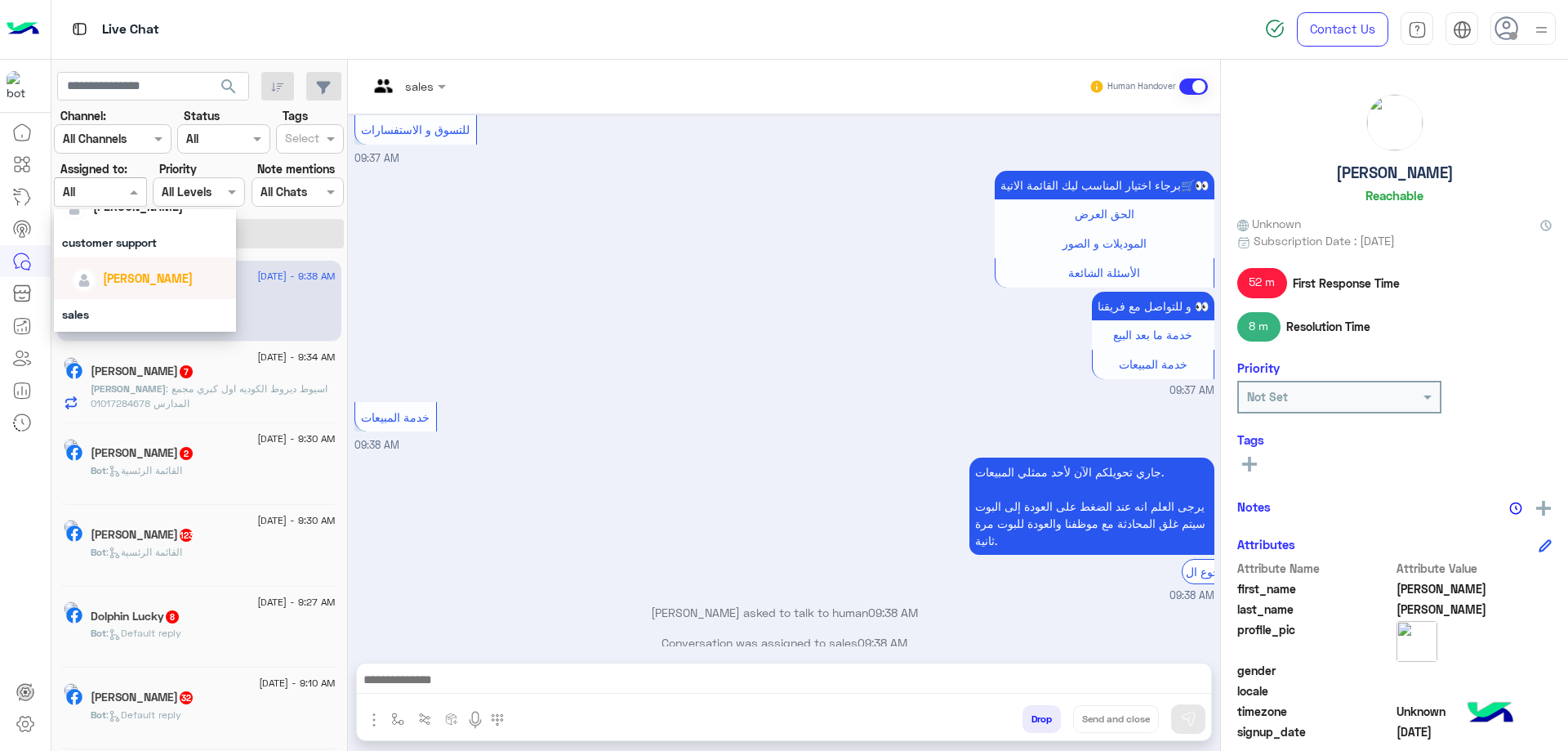
scroll to position [95, 0]
click at [148, 275] on span "[PERSON_NAME]" at bounding box center [147, 279] width 90 height 14
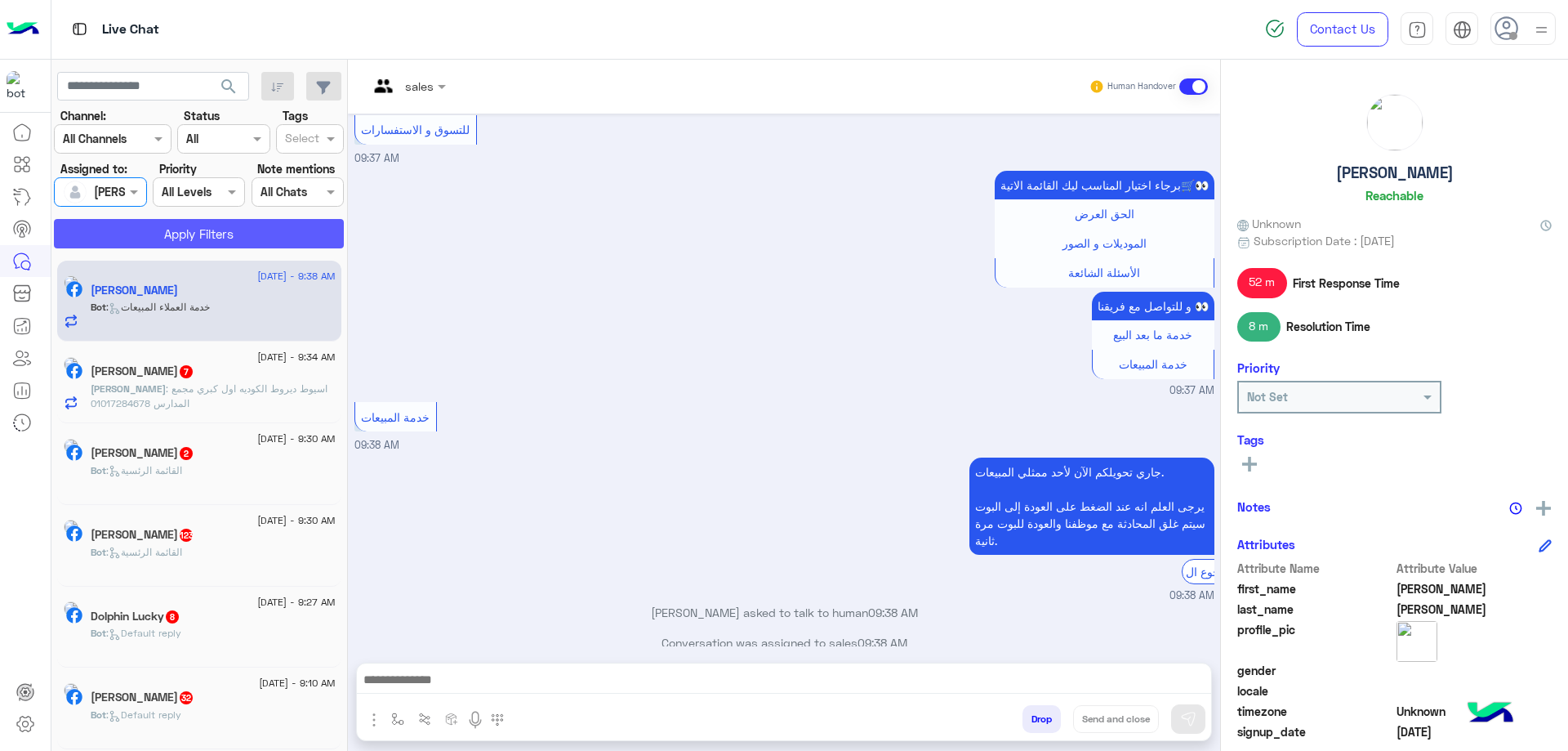
click at [203, 229] on button "Apply Filters" at bounding box center [198, 234] width 290 height 29
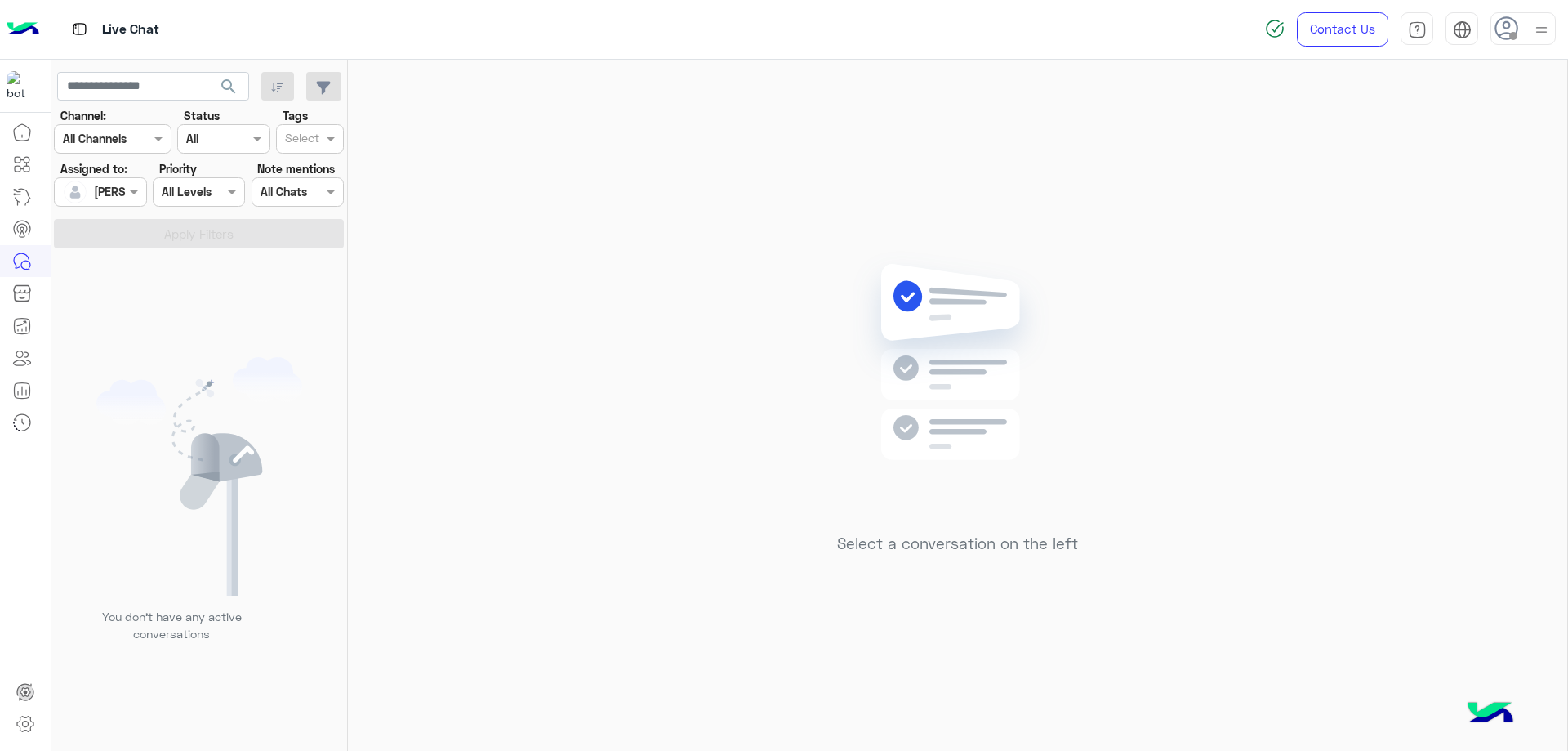
click at [1499, 36] on use at bounding box center [1506, 28] width 24 height 24
click at [1490, 120] on label "Online" at bounding box center [1454, 125] width 178 height 29
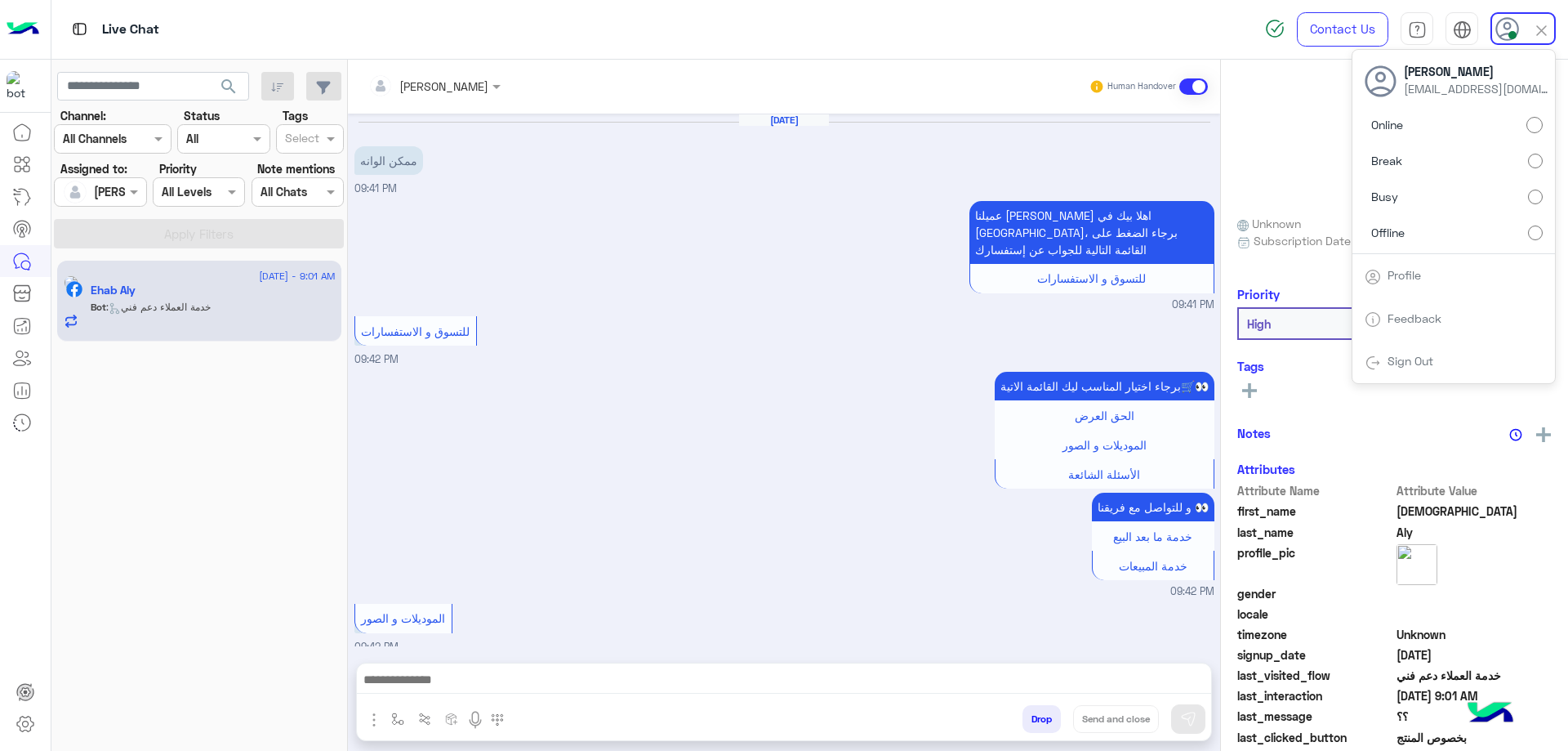
scroll to position [1515, 0]
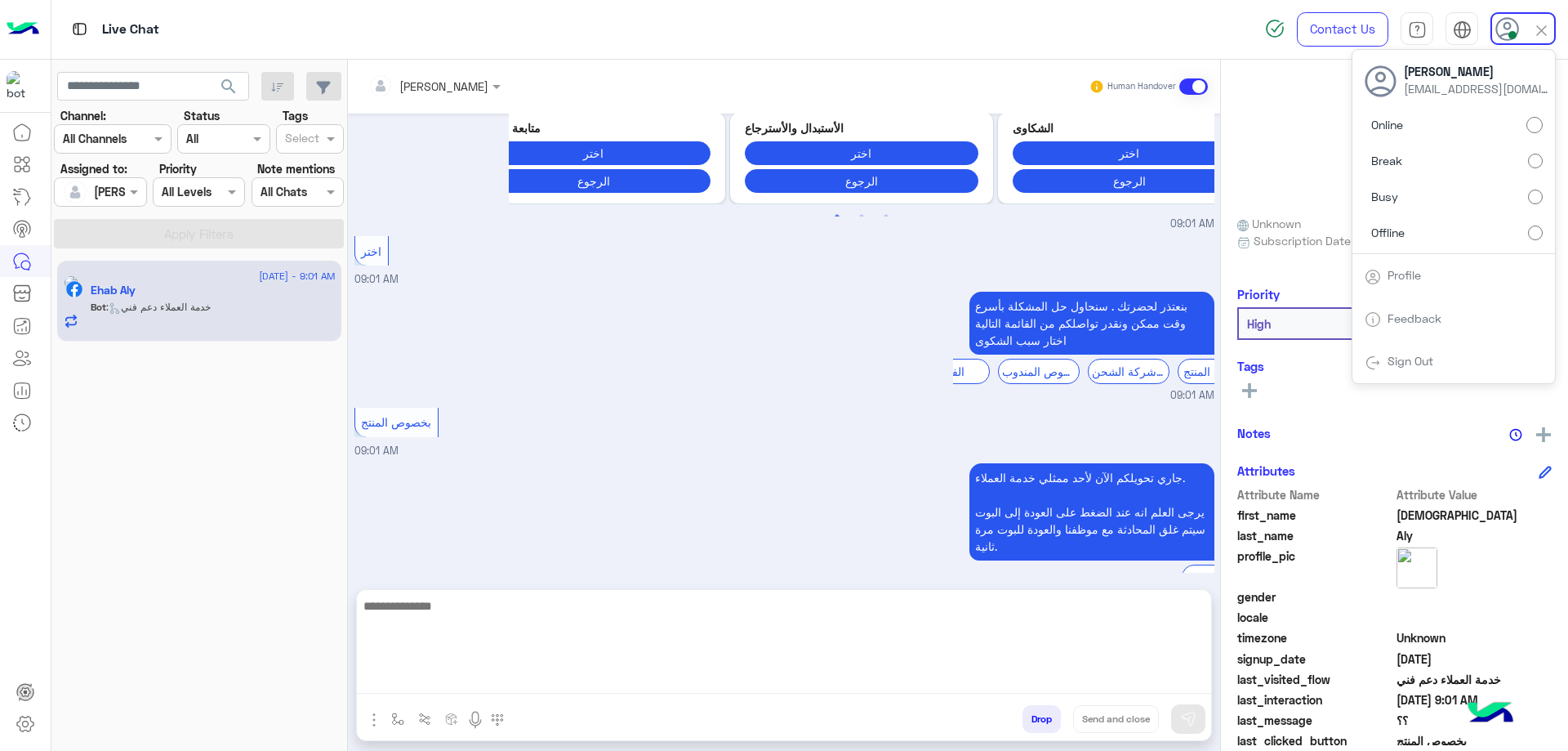
click at [421, 678] on textarea at bounding box center [784, 644] width 855 height 98
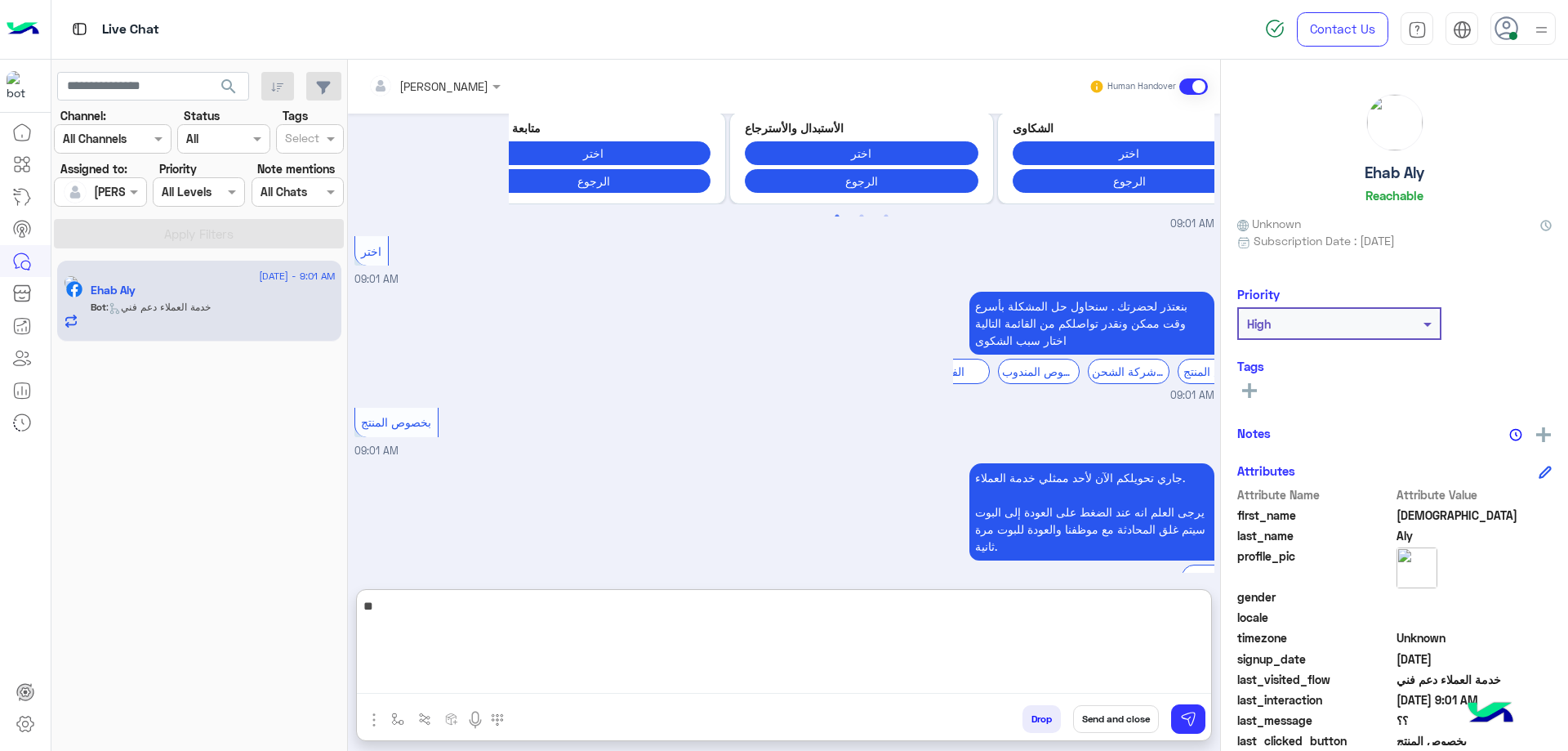
type textarea "*"
type textarea "**********"
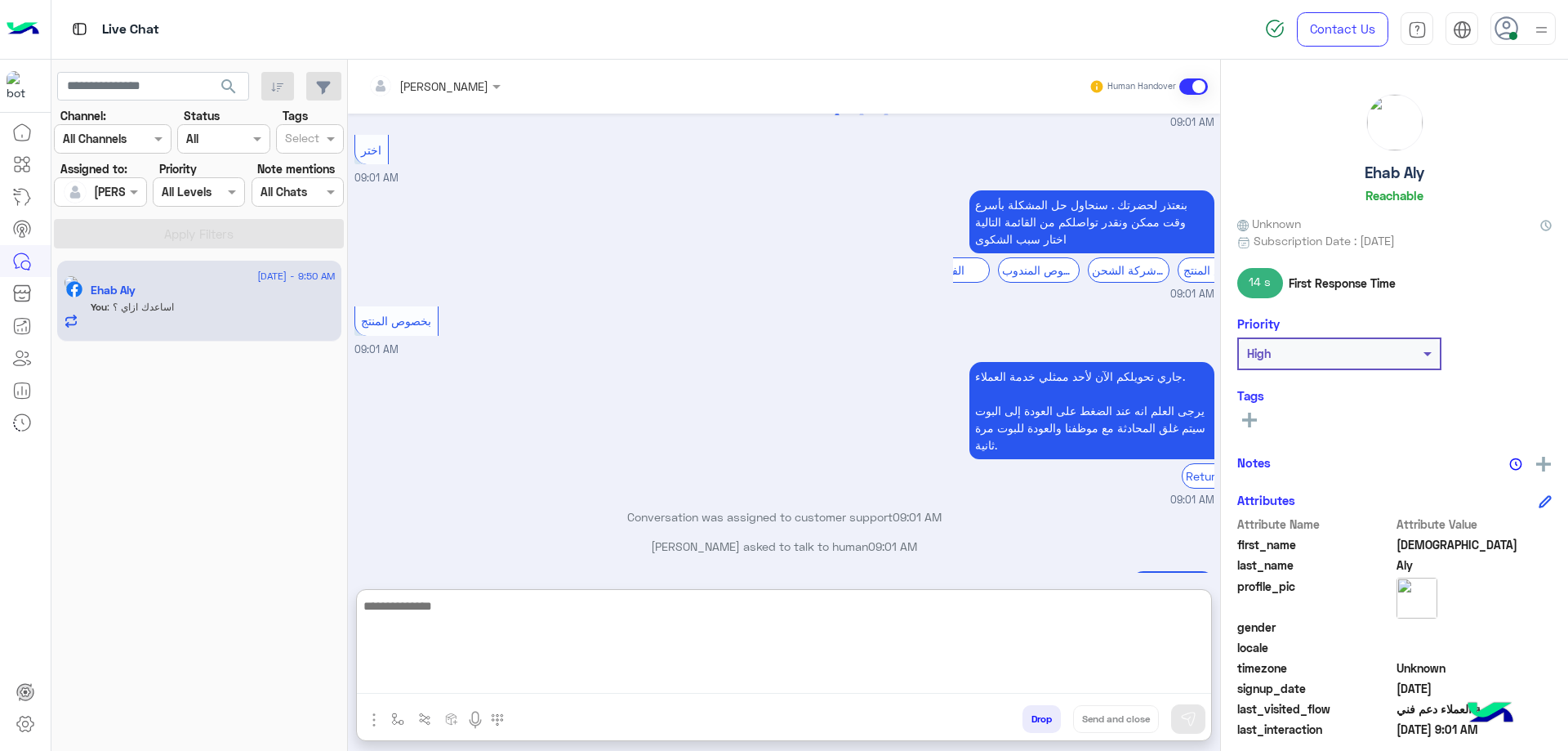
scroll to position [1671, 0]
